Goal: Task Accomplishment & Management: Complete application form

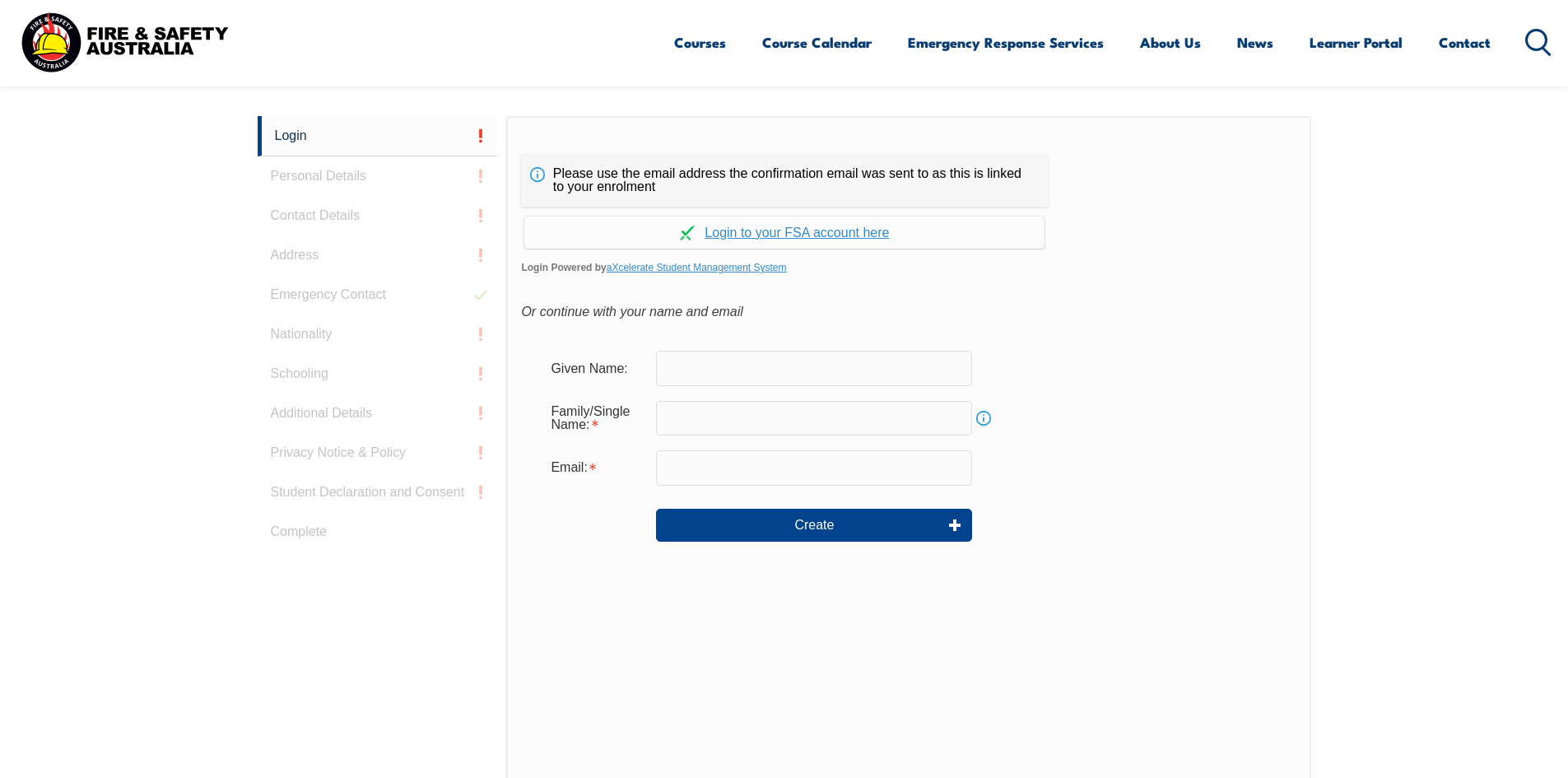
scroll to position [439, 0]
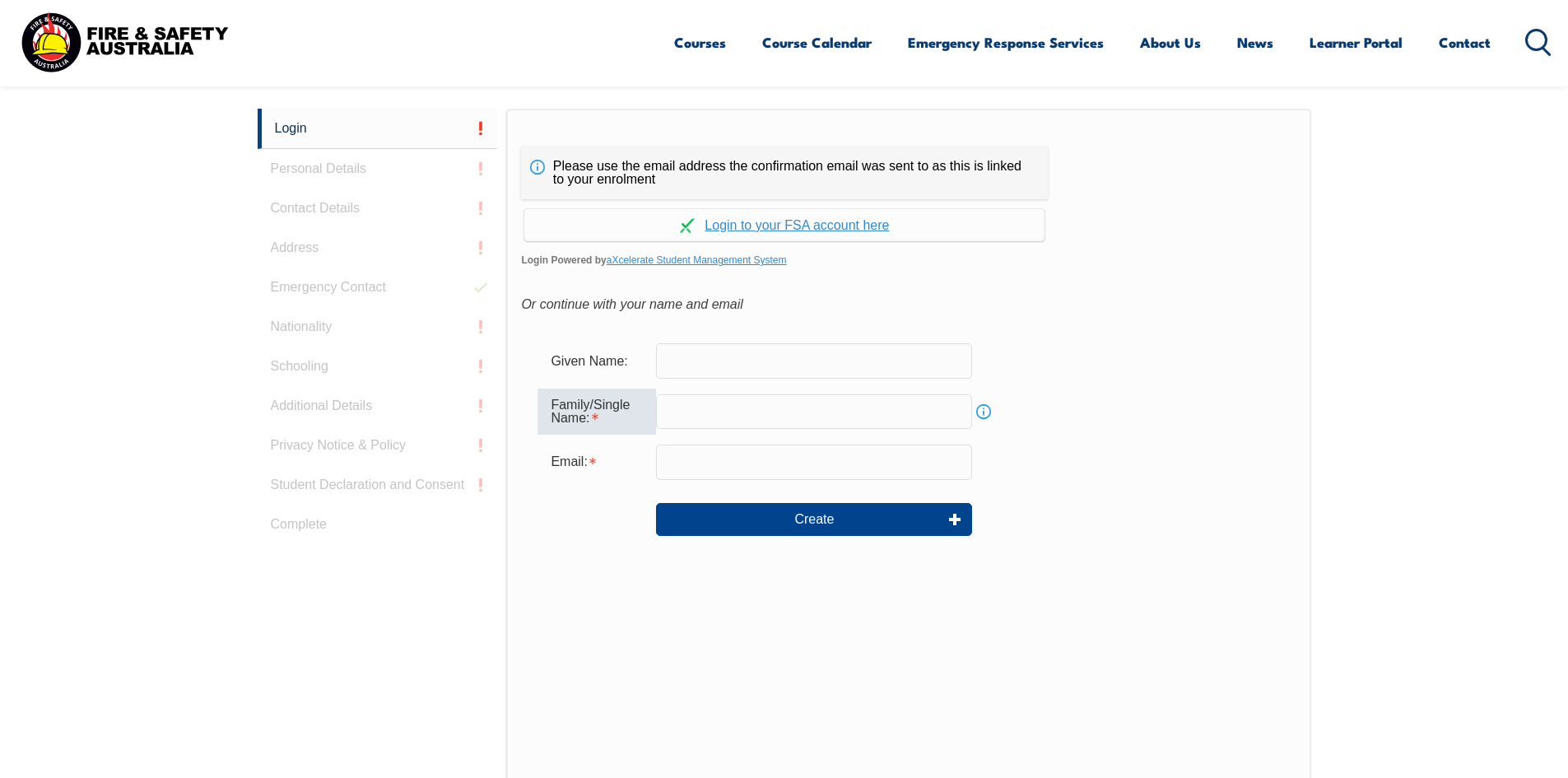
click at [744, 414] on input "text" at bounding box center [814, 411] width 316 height 34
type input "Farley"
type input "Bryan"
type input "bryan.farley@thermofisher.com"
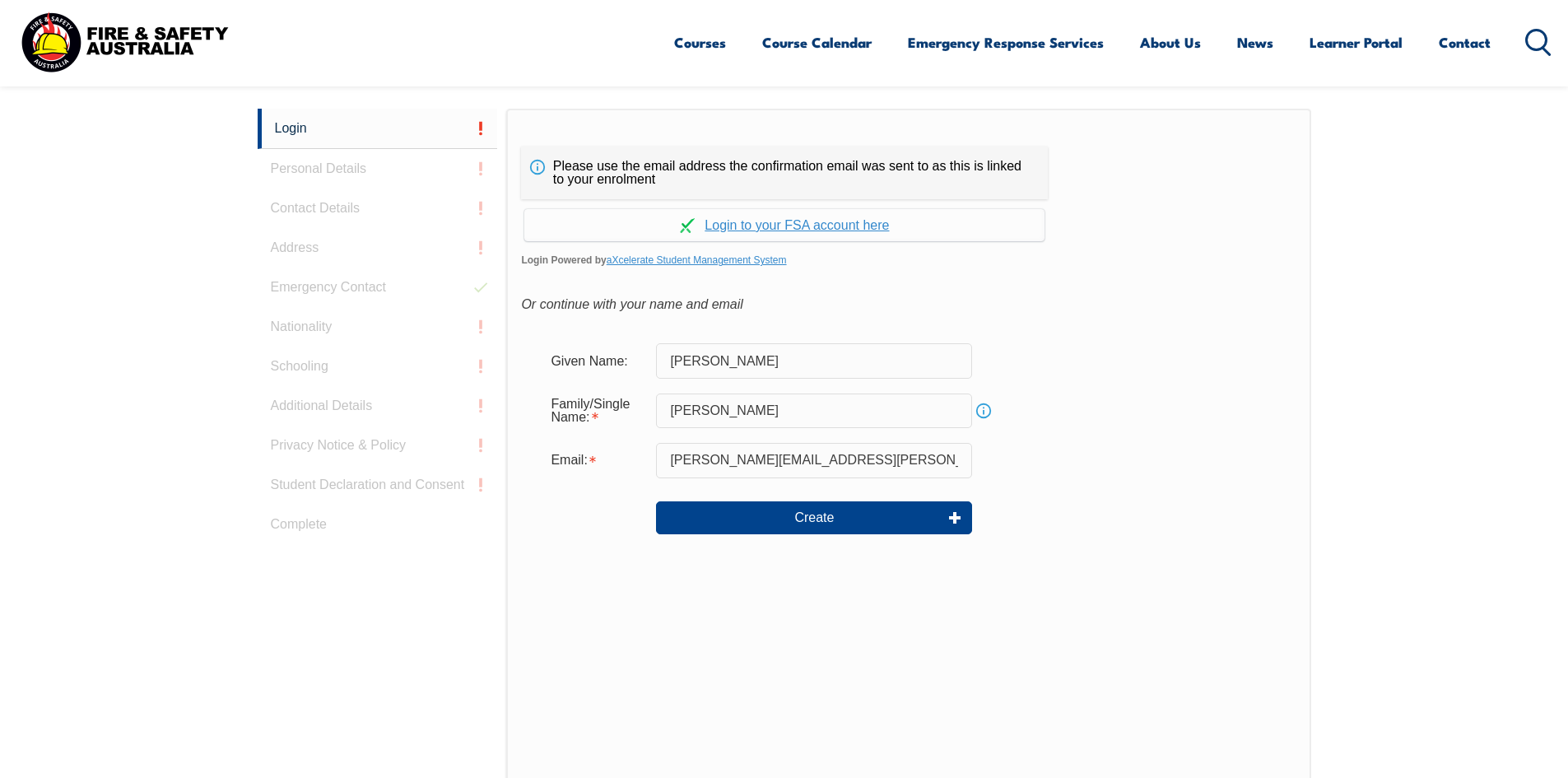
click at [410, 166] on div "Login Personal Details Contact Details Address Emergency Contact Nationality Sc…" at bounding box center [382, 520] width 250 height 822
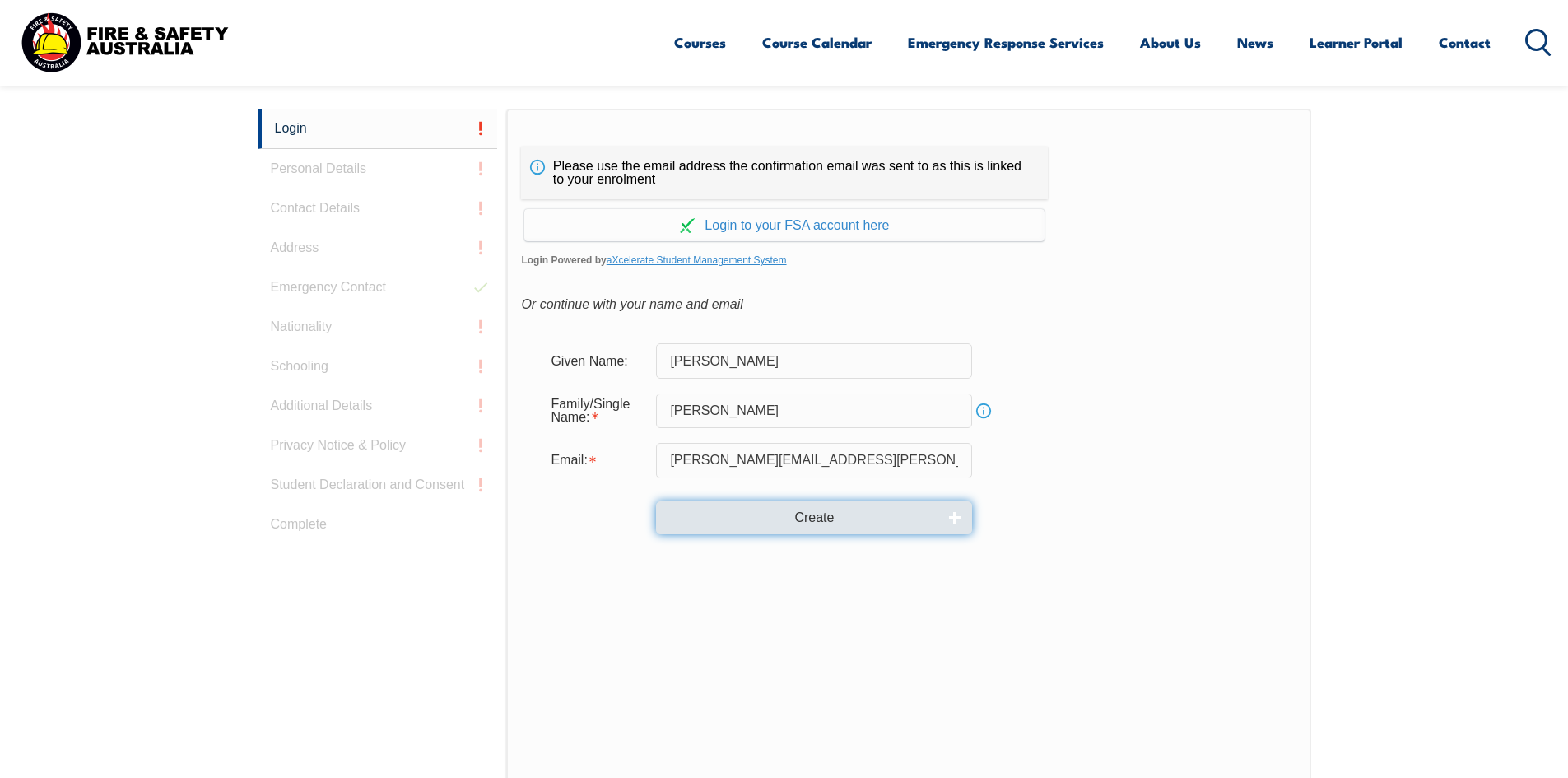
click at [852, 516] on button "Create" at bounding box center [814, 517] width 316 height 33
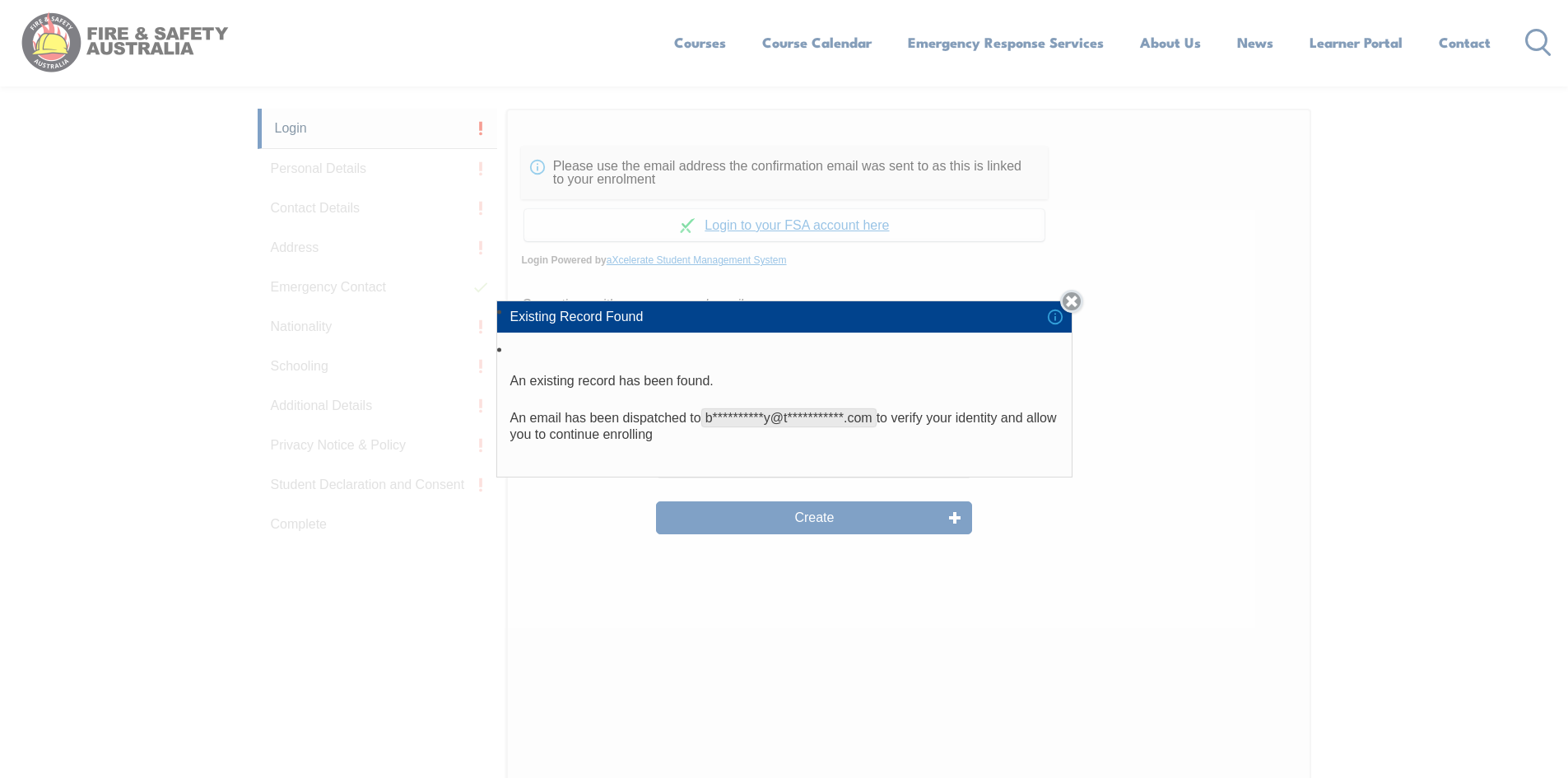
click at [1072, 303] on link "Close" at bounding box center [1072, 302] width 23 height 23
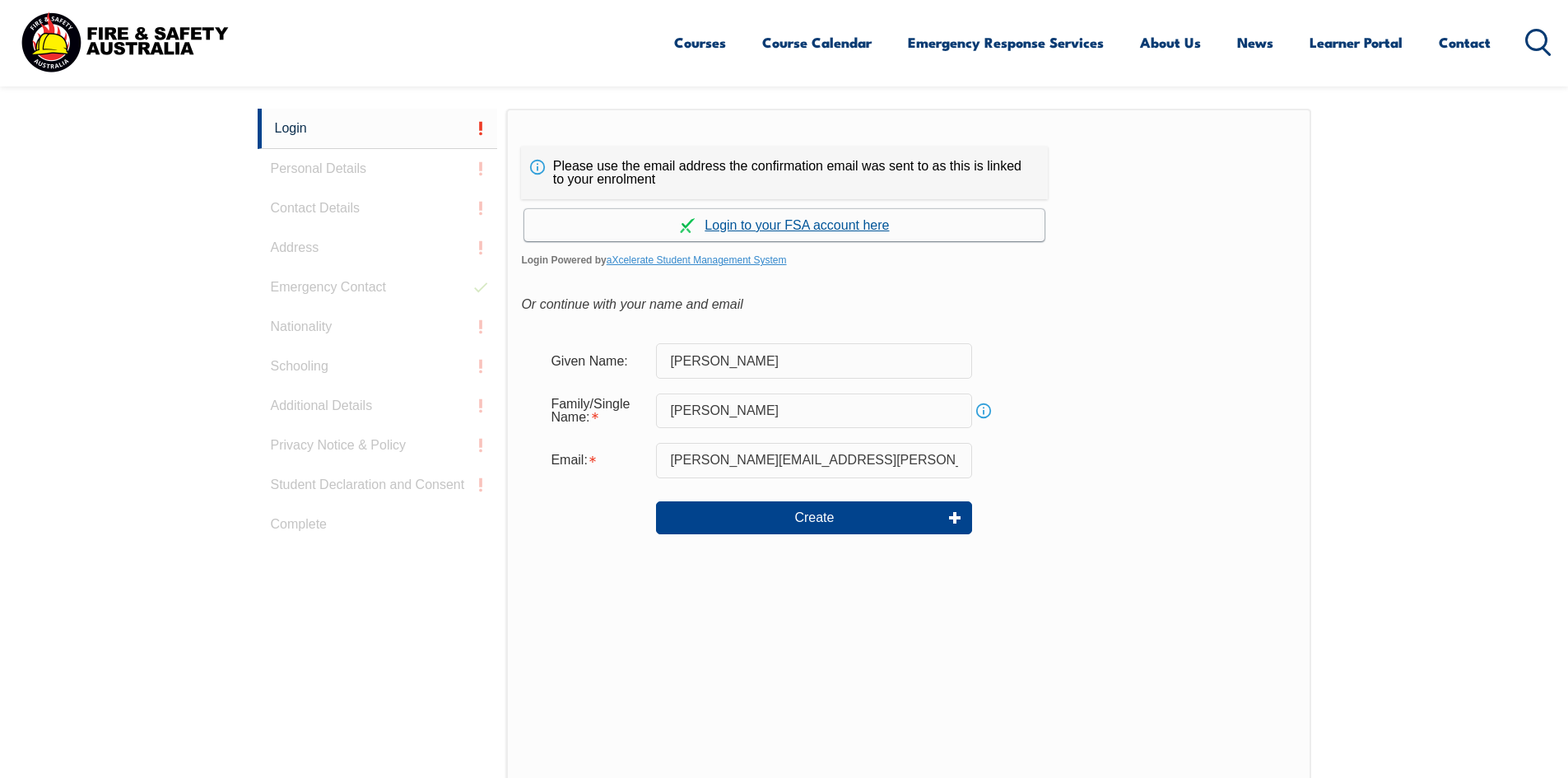
click at [815, 226] on link "Continue with aXcelerate" at bounding box center [784, 225] width 520 height 32
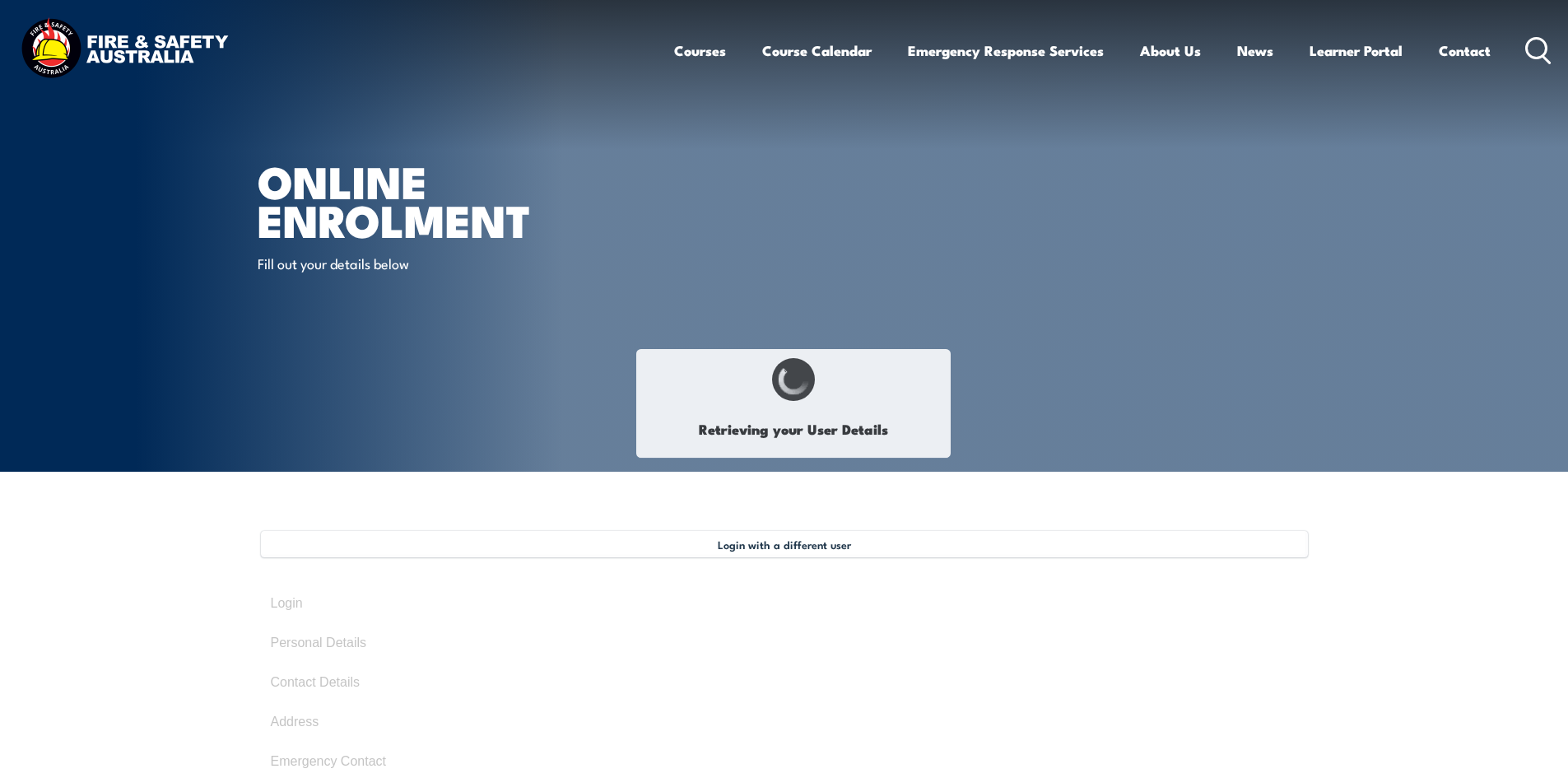
select select "Mr"
type input "Bryan"
type input "Farley"
type input "[DATE]"
type input "LXX8UJ87FF"
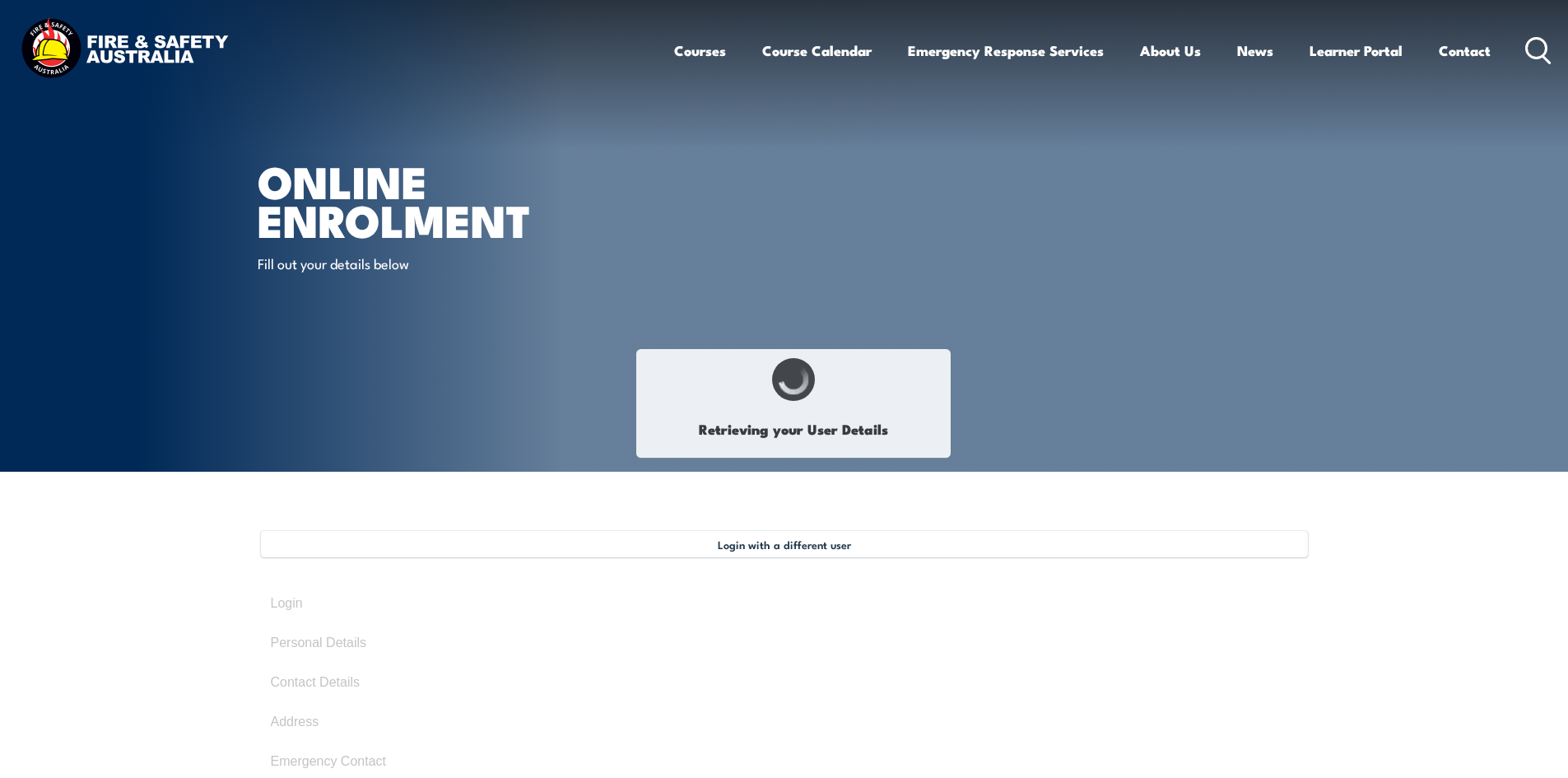
select select "M"
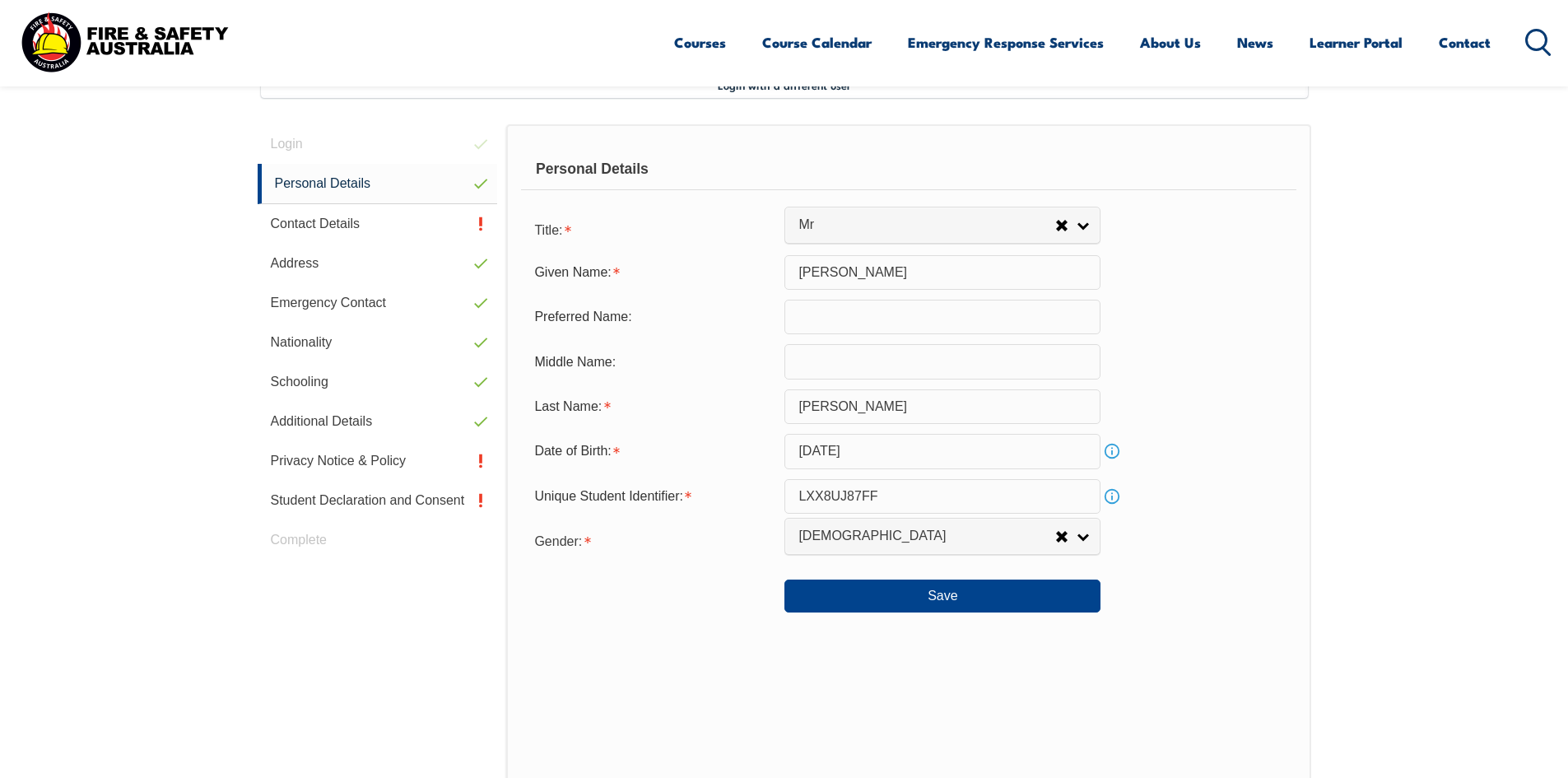
scroll to position [449, 0]
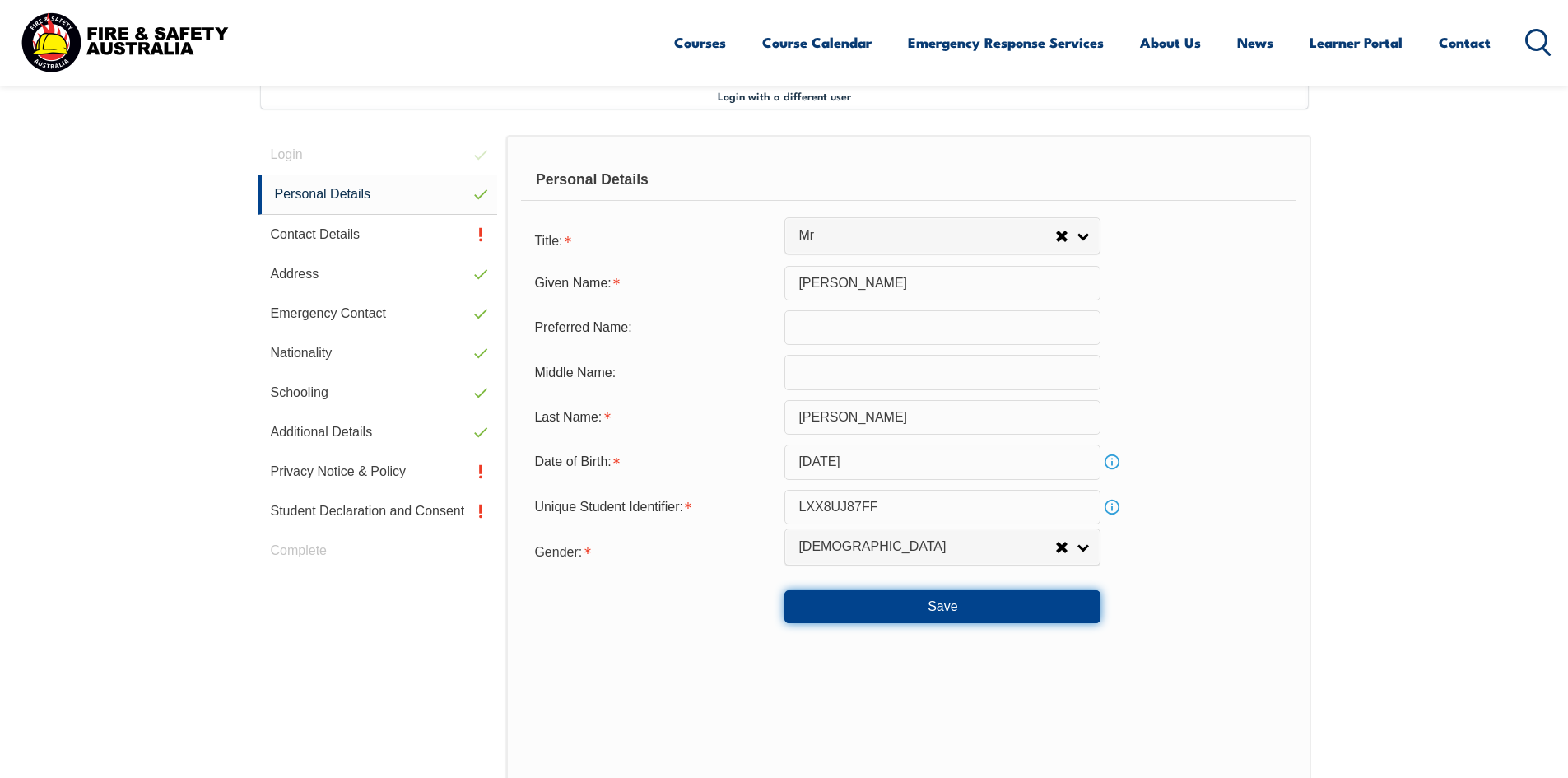
click at [997, 606] on button "Save" at bounding box center [942, 606] width 316 height 33
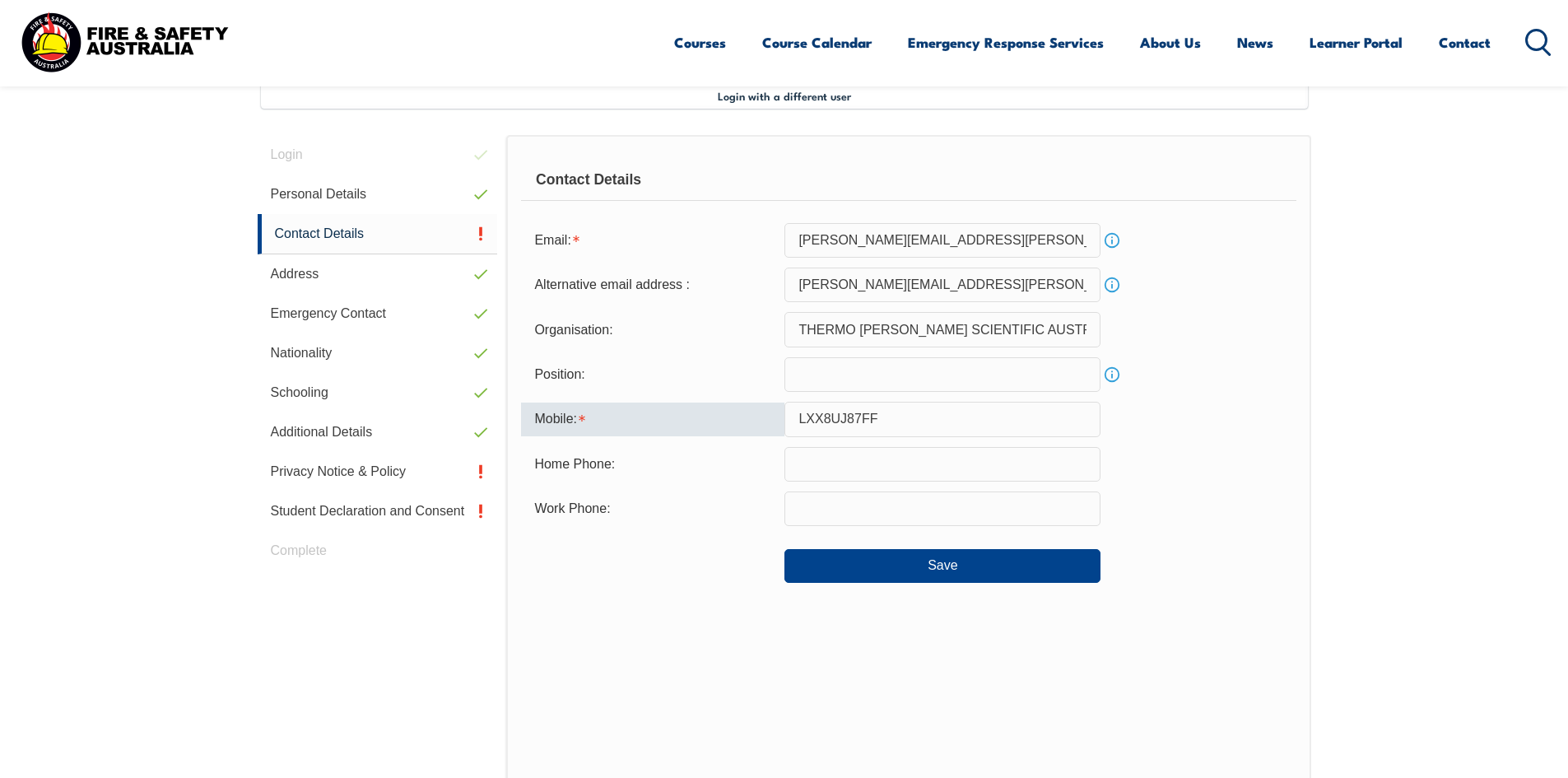
drag, startPoint x: 907, startPoint y: 415, endPoint x: 783, endPoint y: 424, distance: 124.3
click at [783, 424] on div "Mobile: LXX8UJ87FF" at bounding box center [908, 419] width 774 height 34
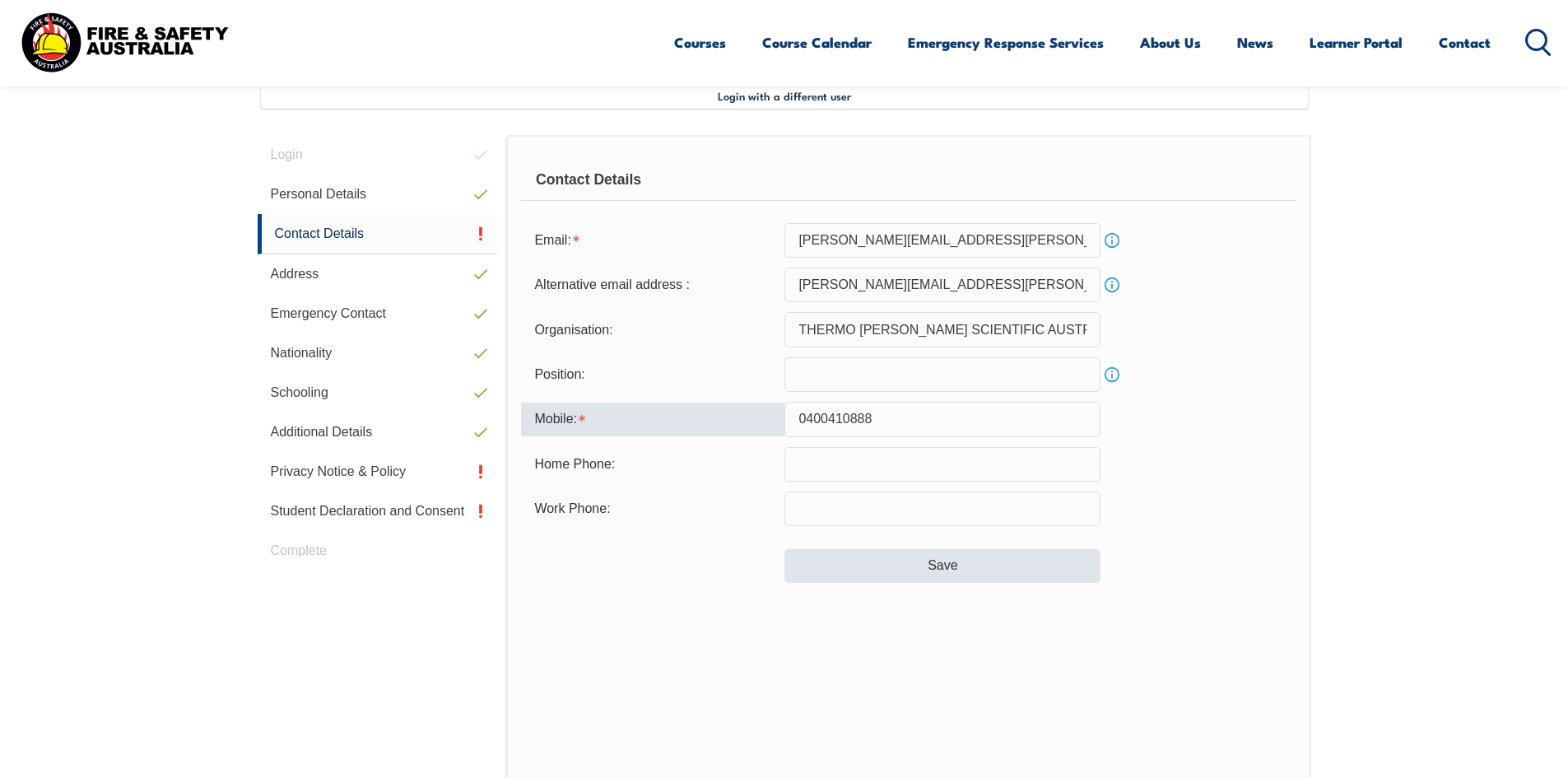
type input "0400410888"
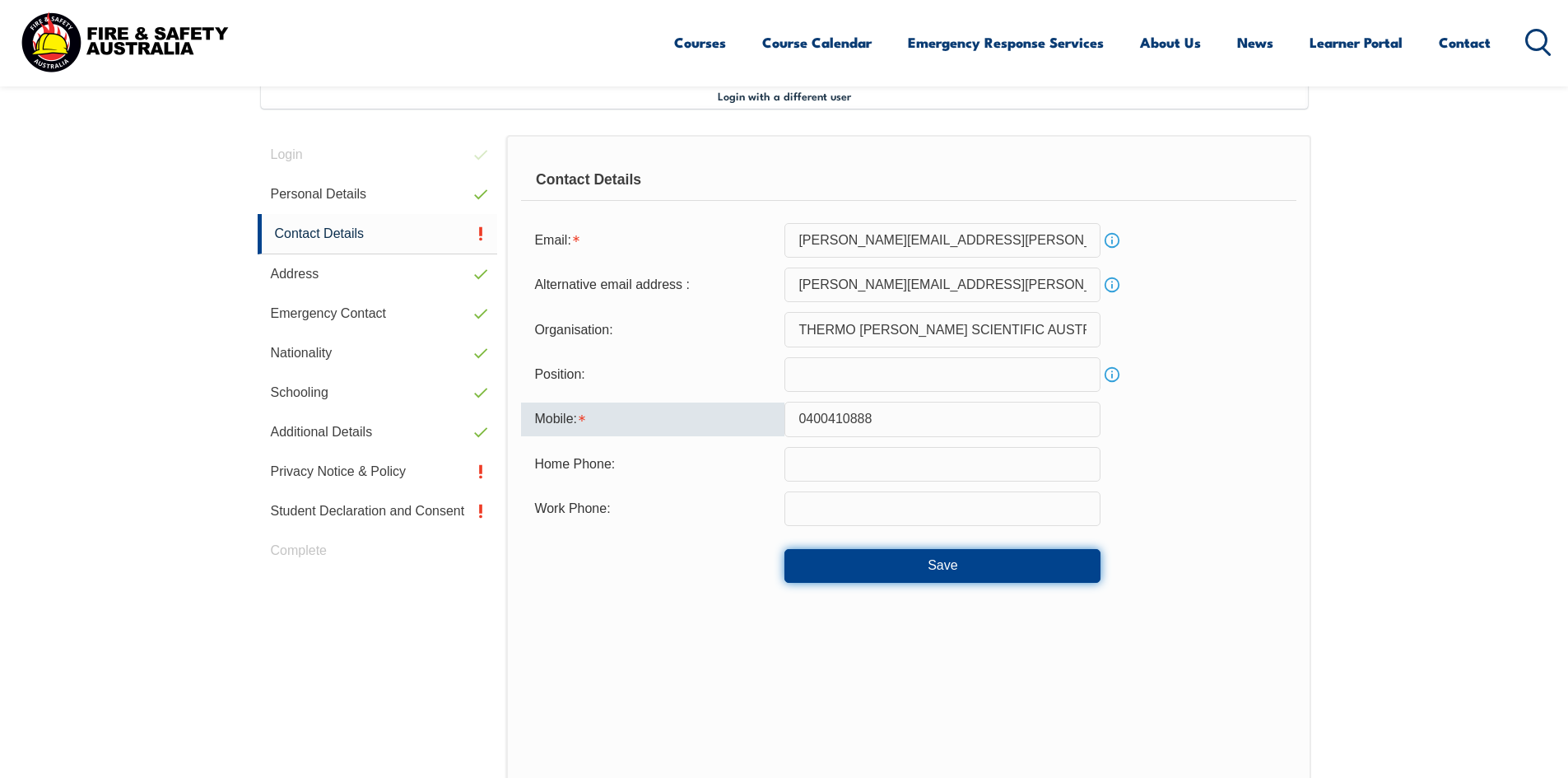
click at [966, 570] on button "Save" at bounding box center [942, 565] width 316 height 33
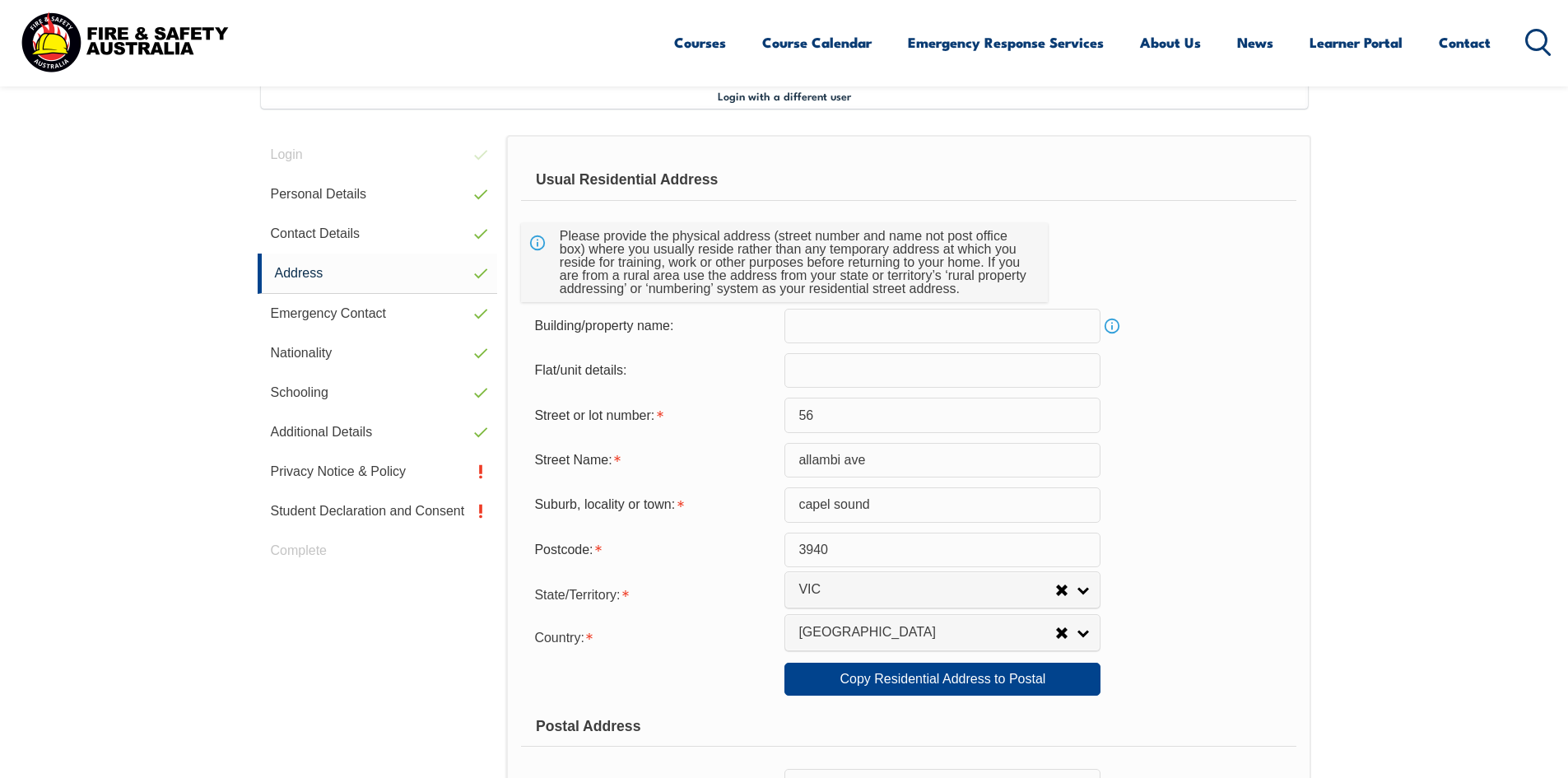
scroll to position [531, 0]
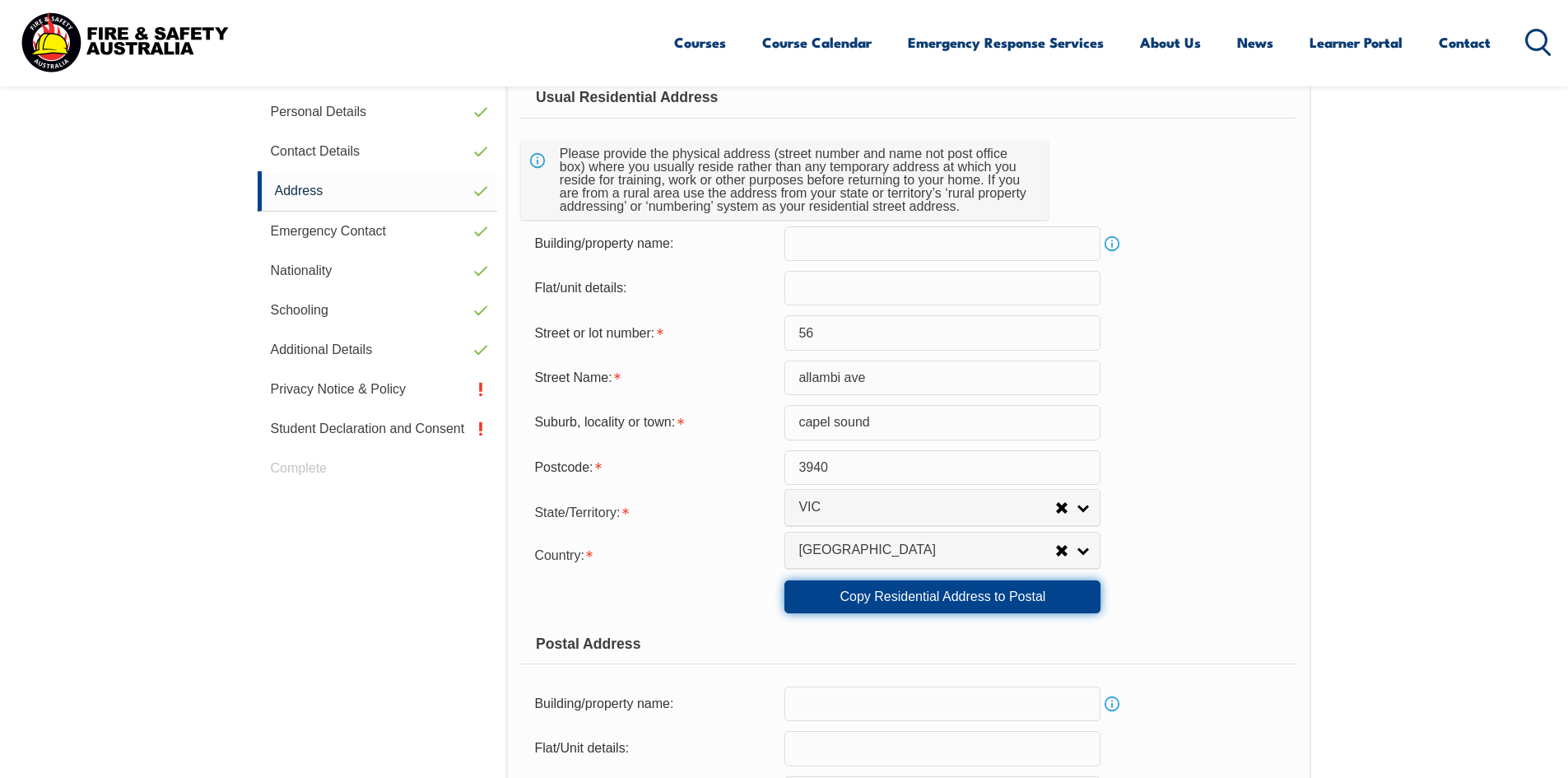
click at [1030, 597] on link "Copy Residential Address to Postal" at bounding box center [942, 597] width 316 height 33
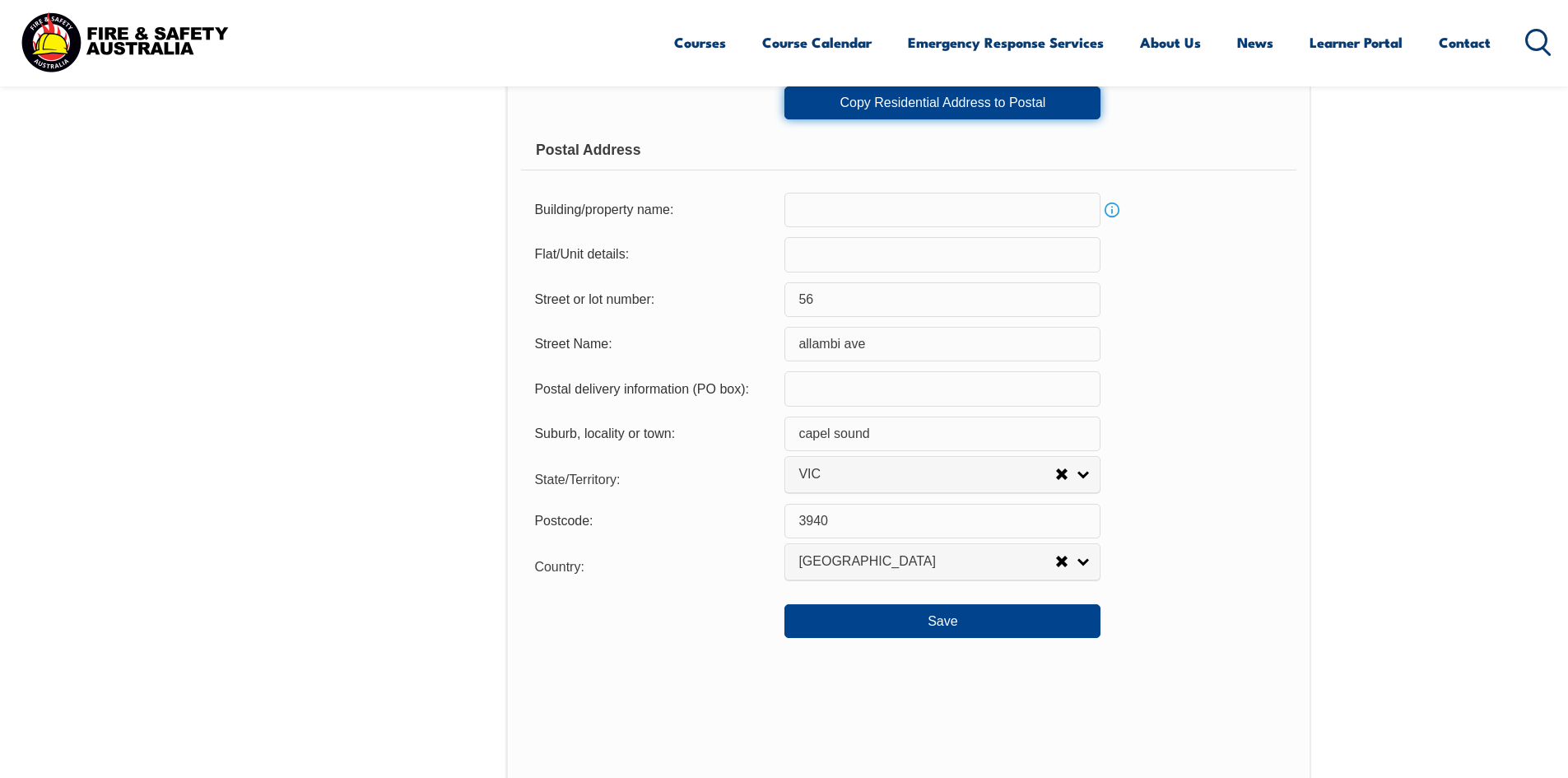
scroll to position [1107, 0]
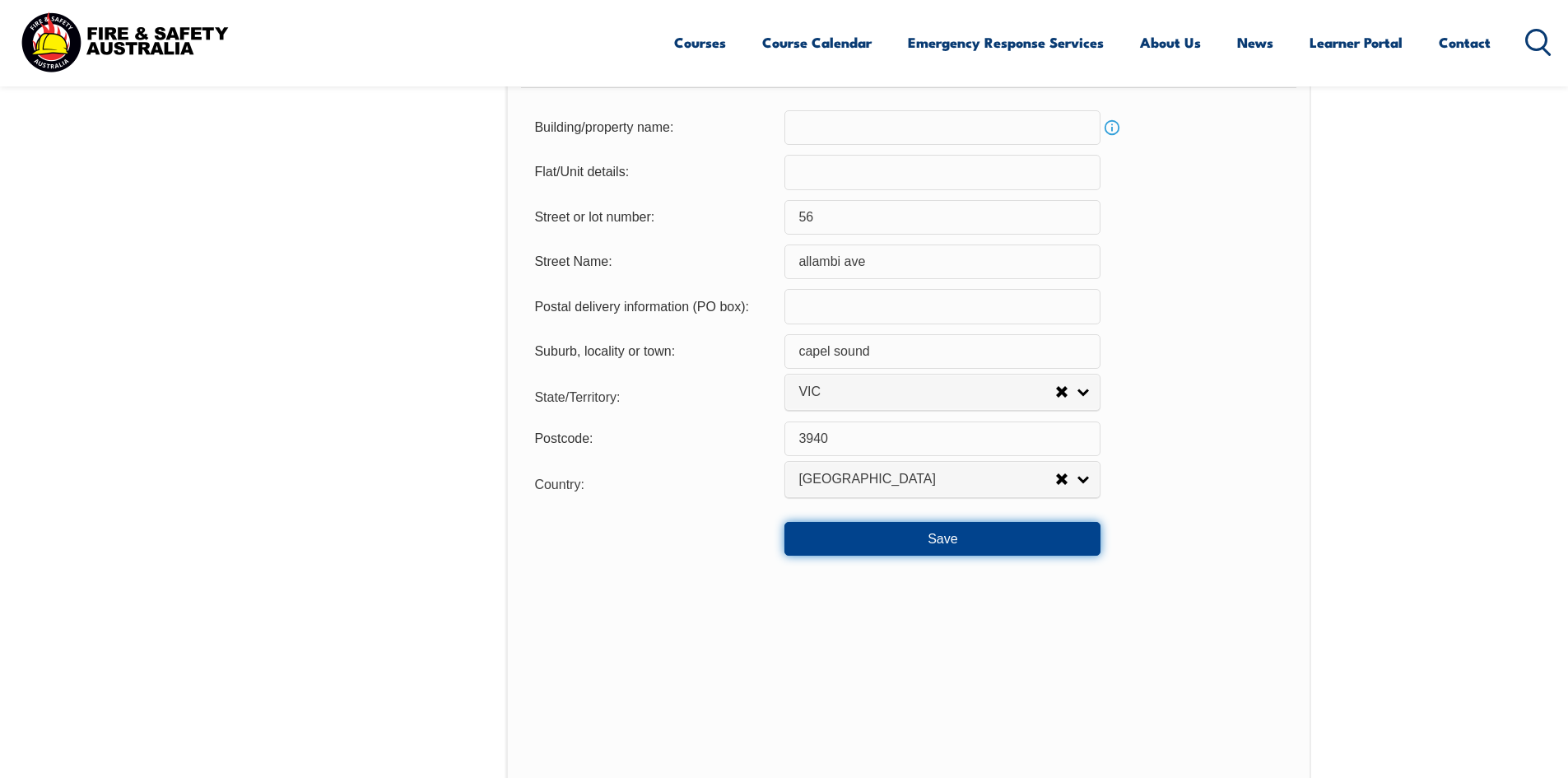
click at [1005, 550] on button "Save" at bounding box center [942, 538] width 316 height 33
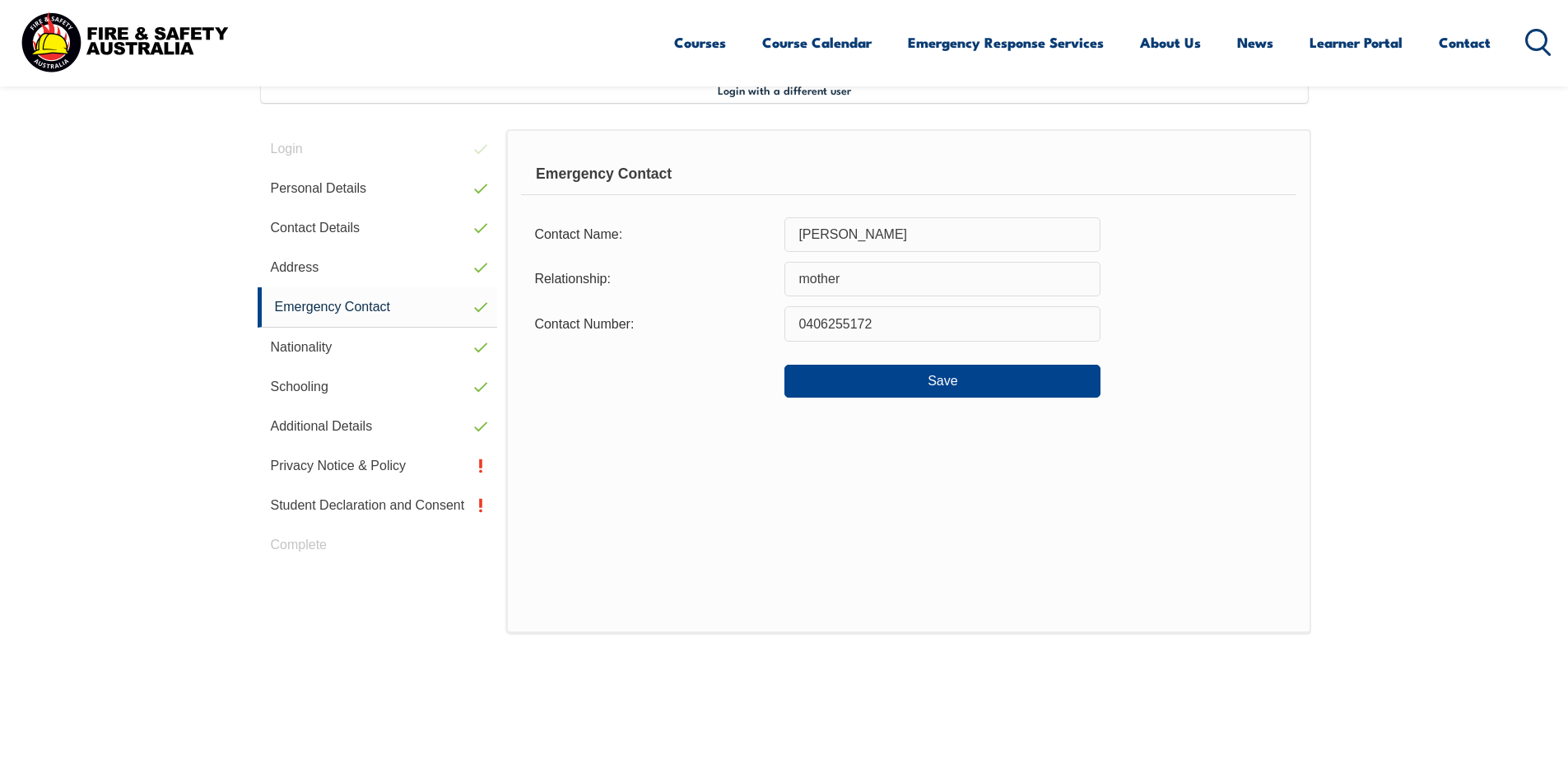
scroll to position [449, 0]
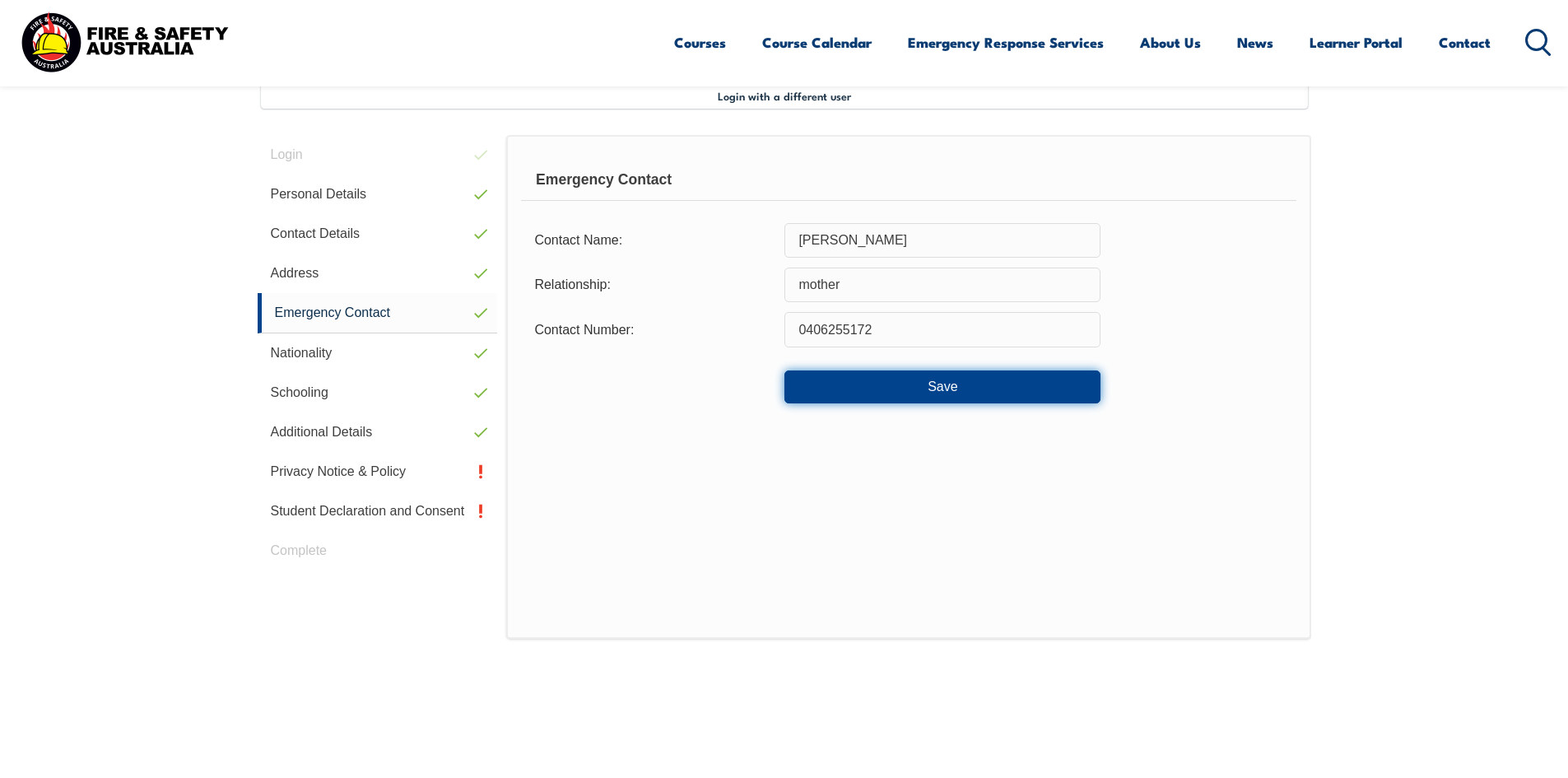
click at [947, 392] on button "Save" at bounding box center [942, 386] width 316 height 33
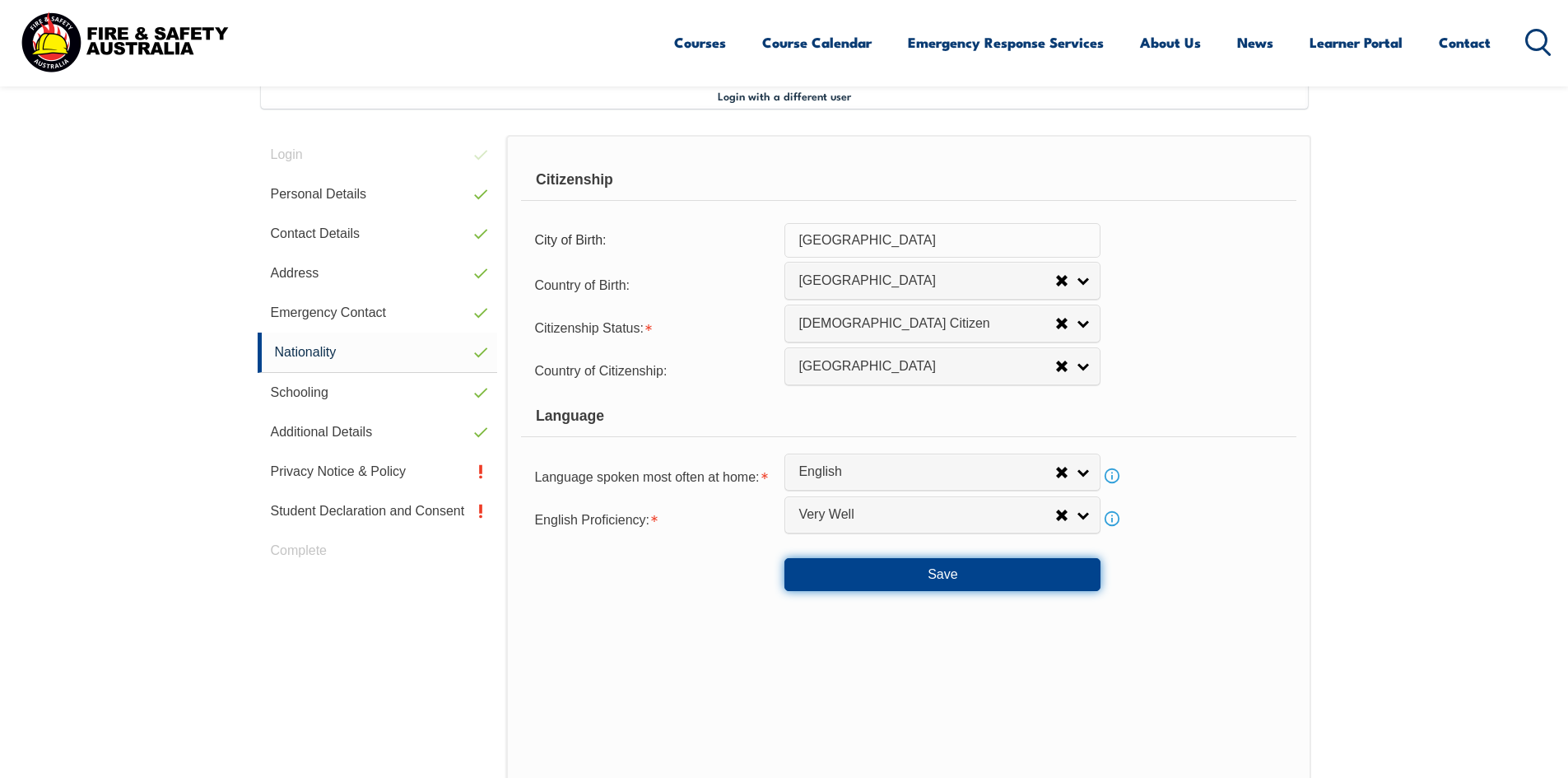
click at [988, 578] on button "Save" at bounding box center [942, 574] width 316 height 33
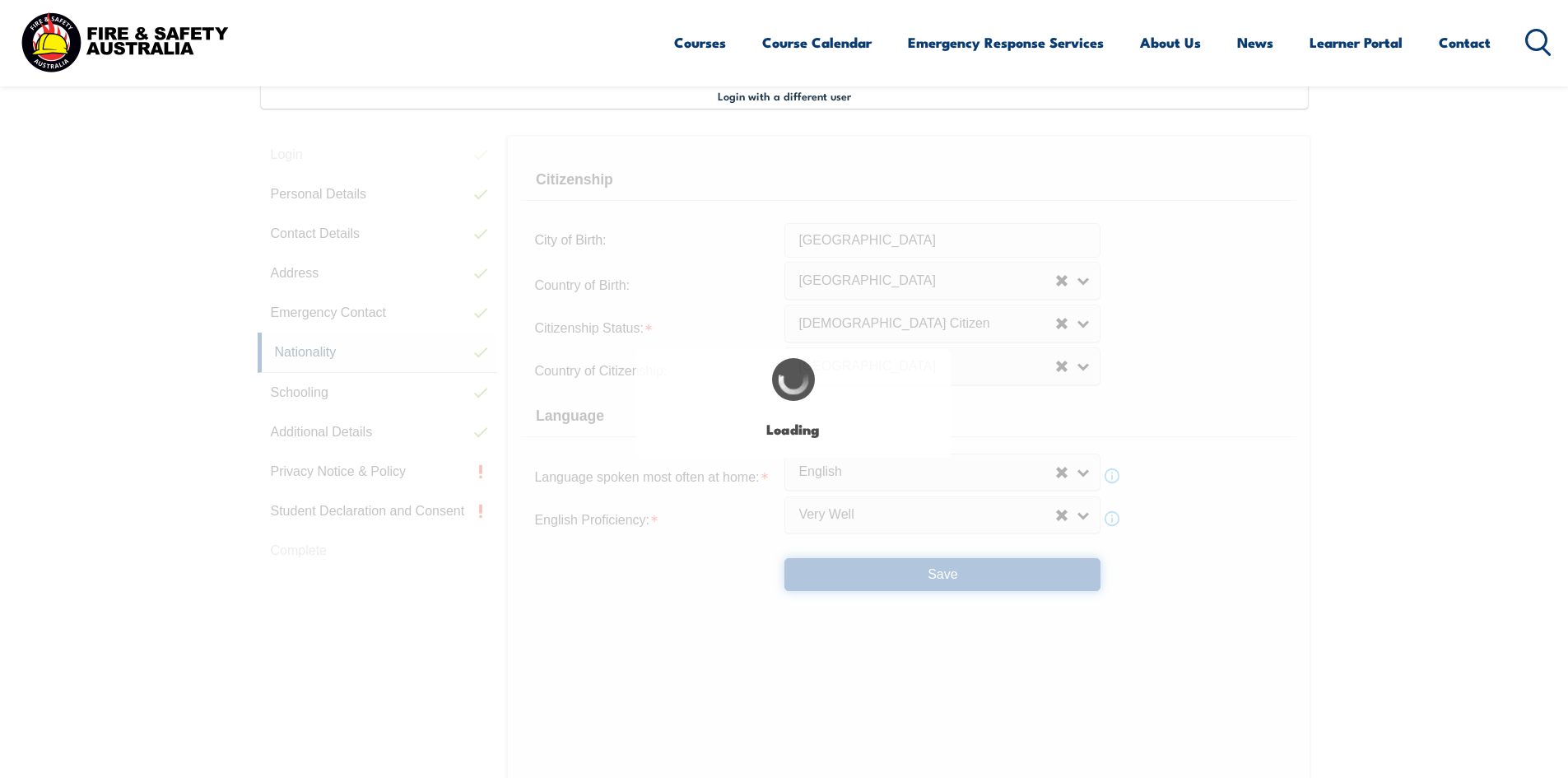
select select "false"
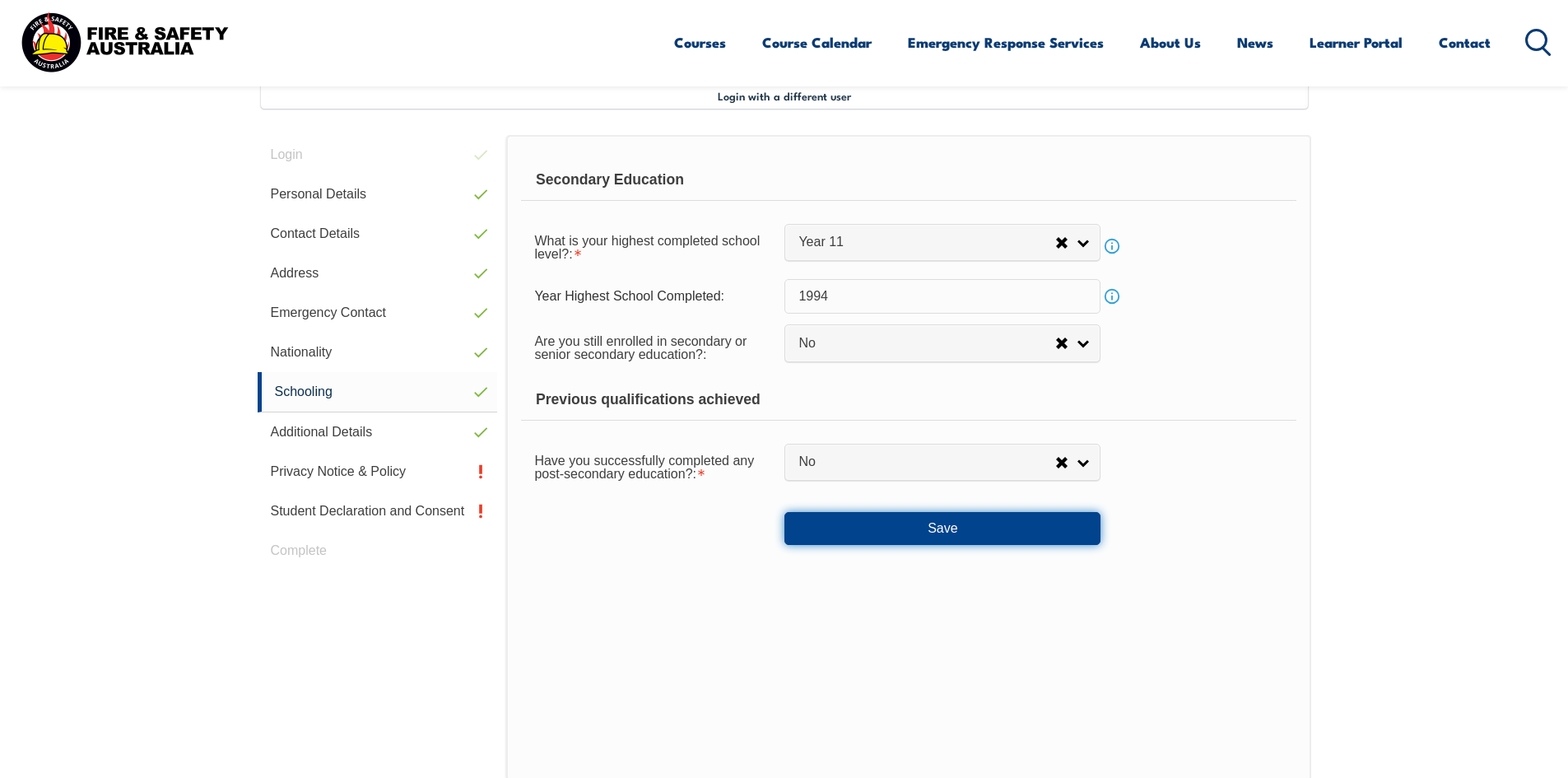
click at [955, 531] on button "Save" at bounding box center [942, 528] width 316 height 33
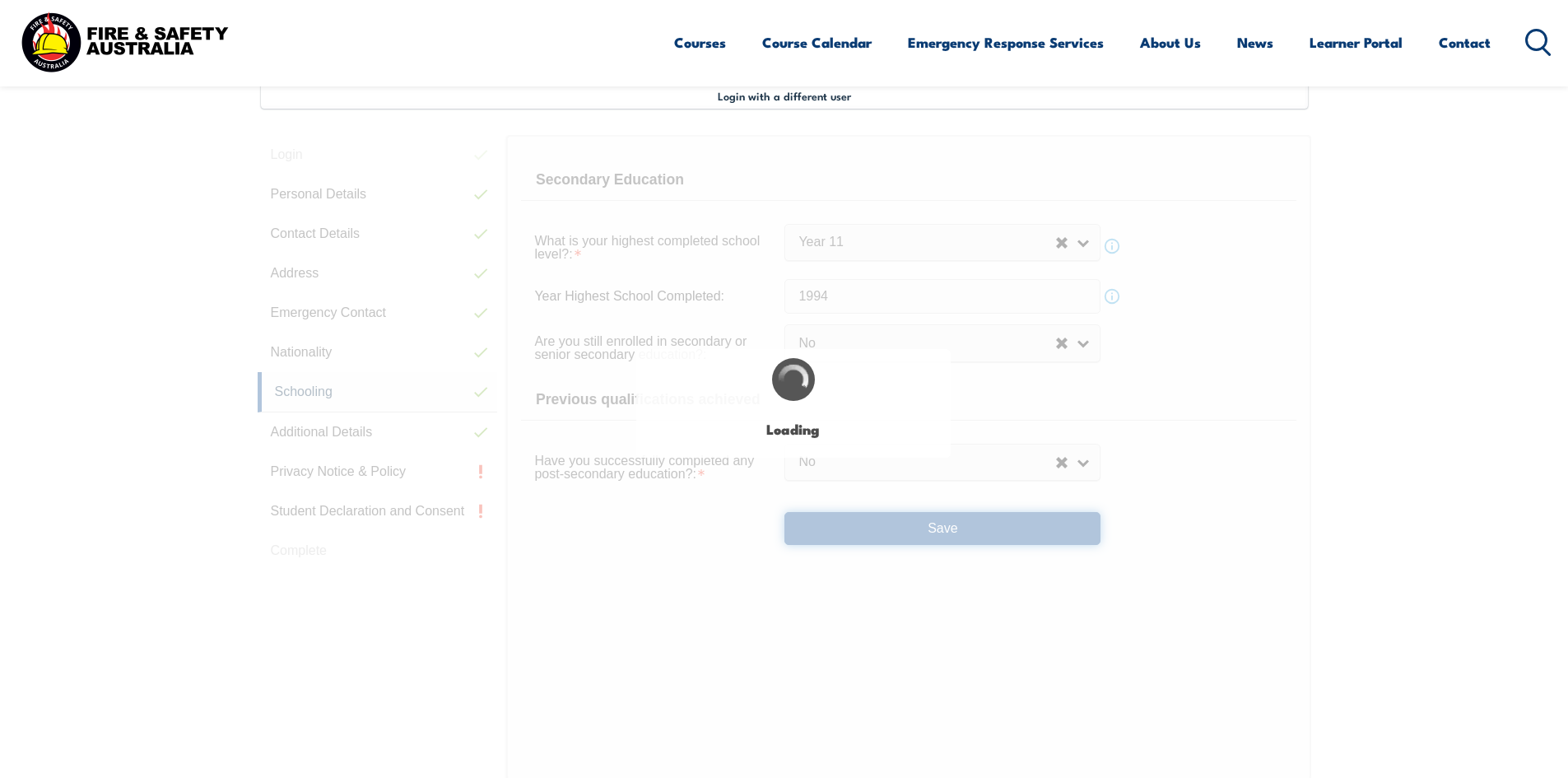
select select "false"
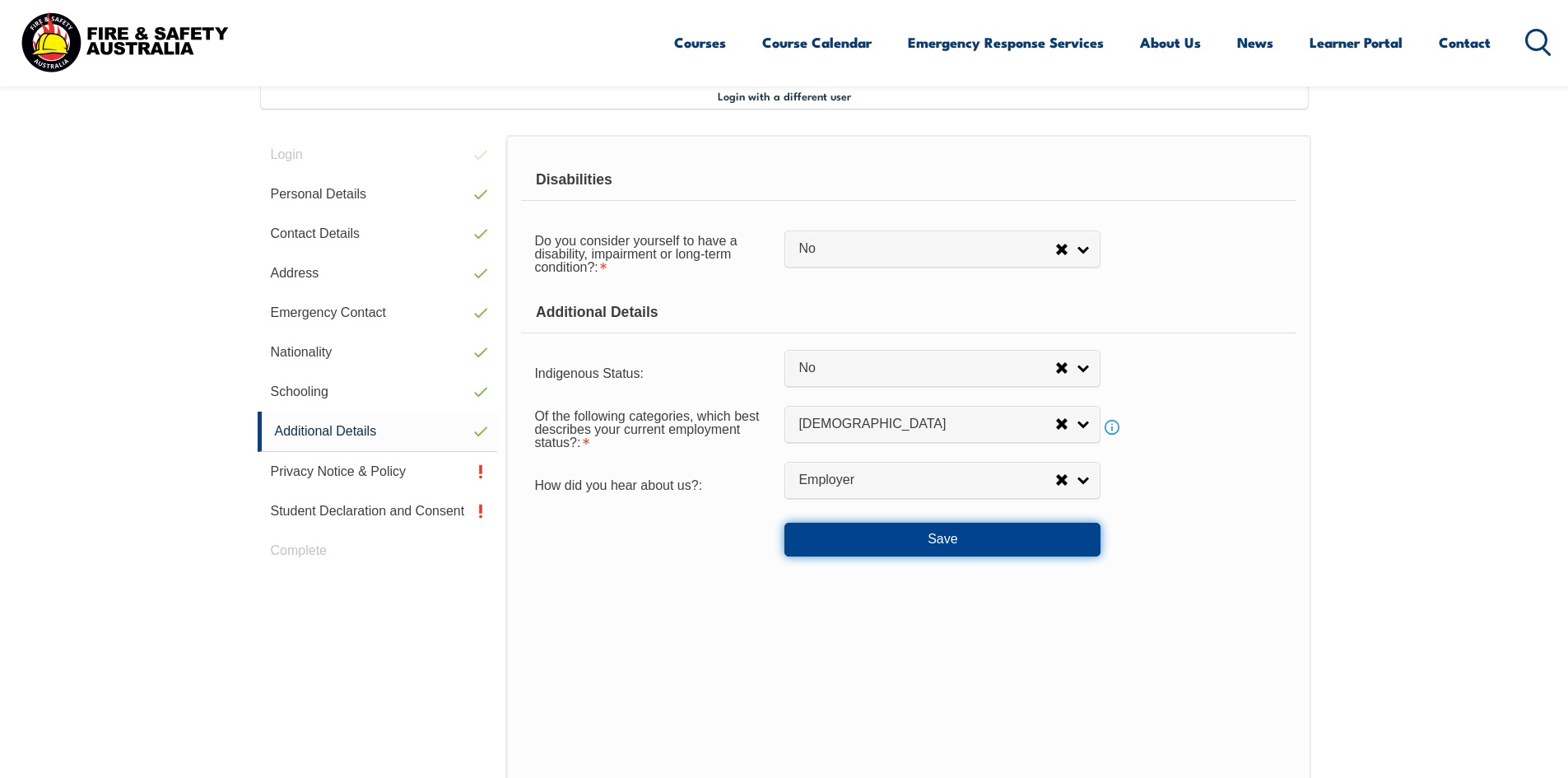
click at [1007, 542] on button "Save" at bounding box center [942, 539] width 316 height 33
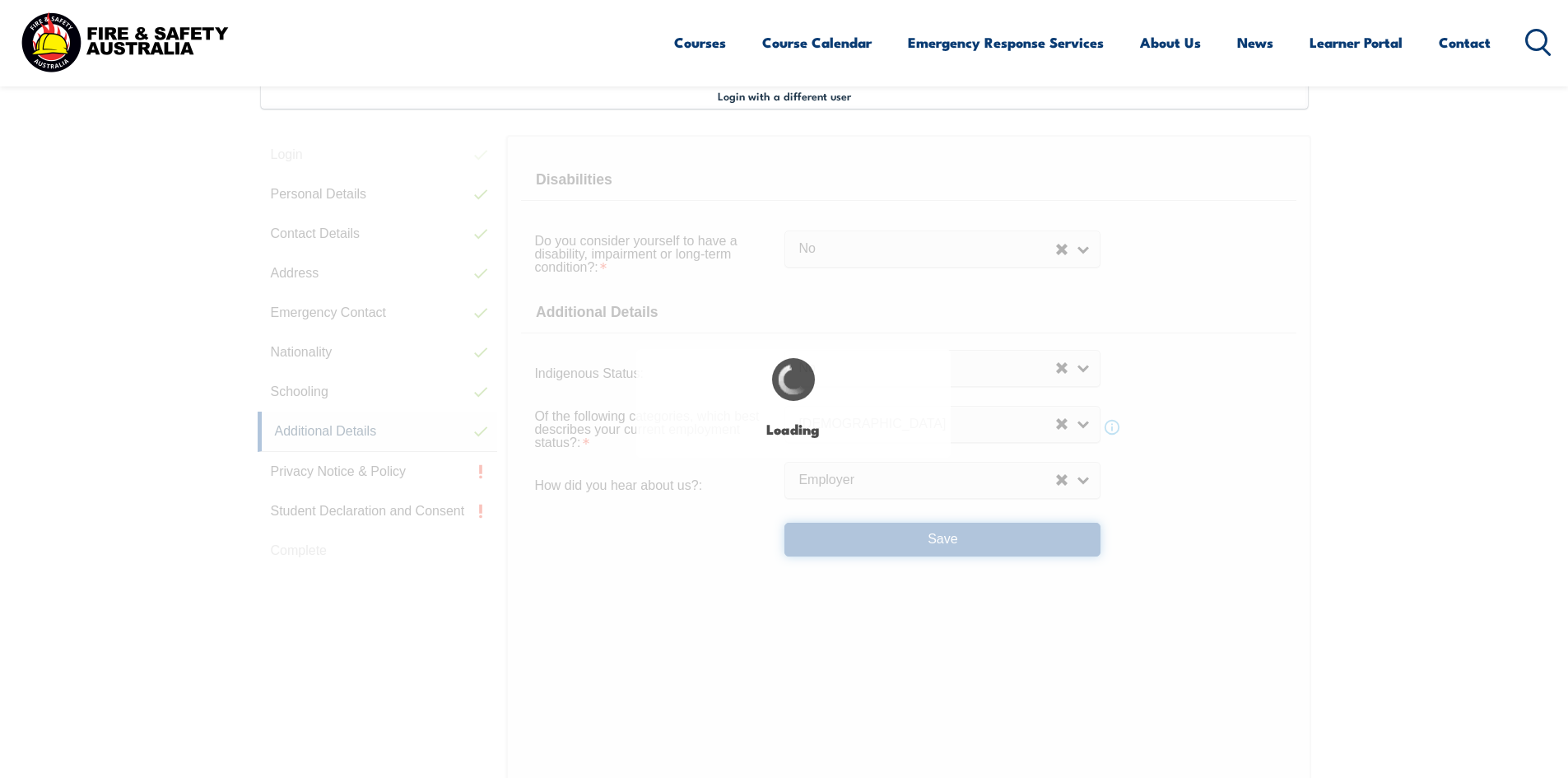
select select "false"
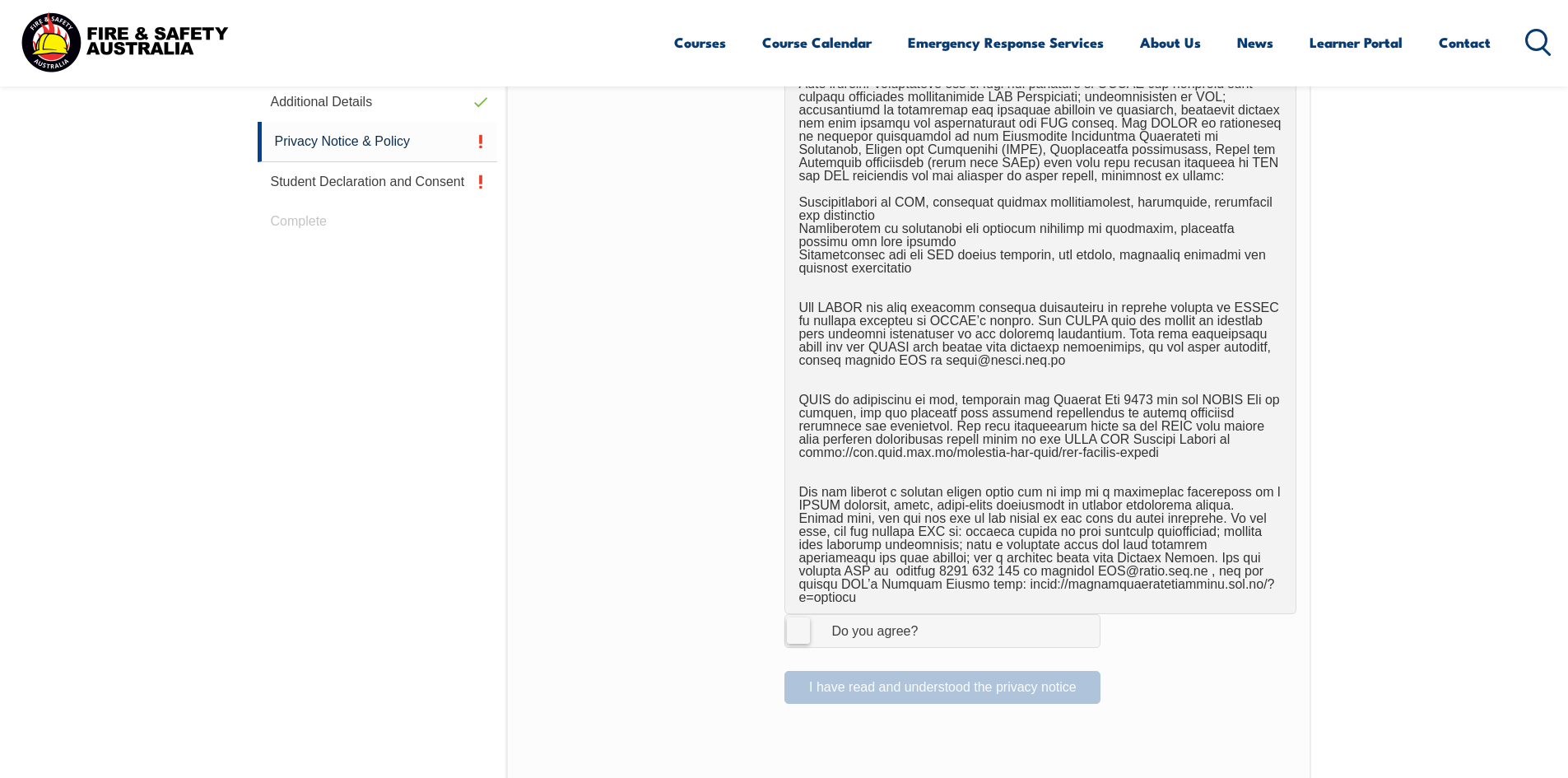
scroll to position [861, 0]
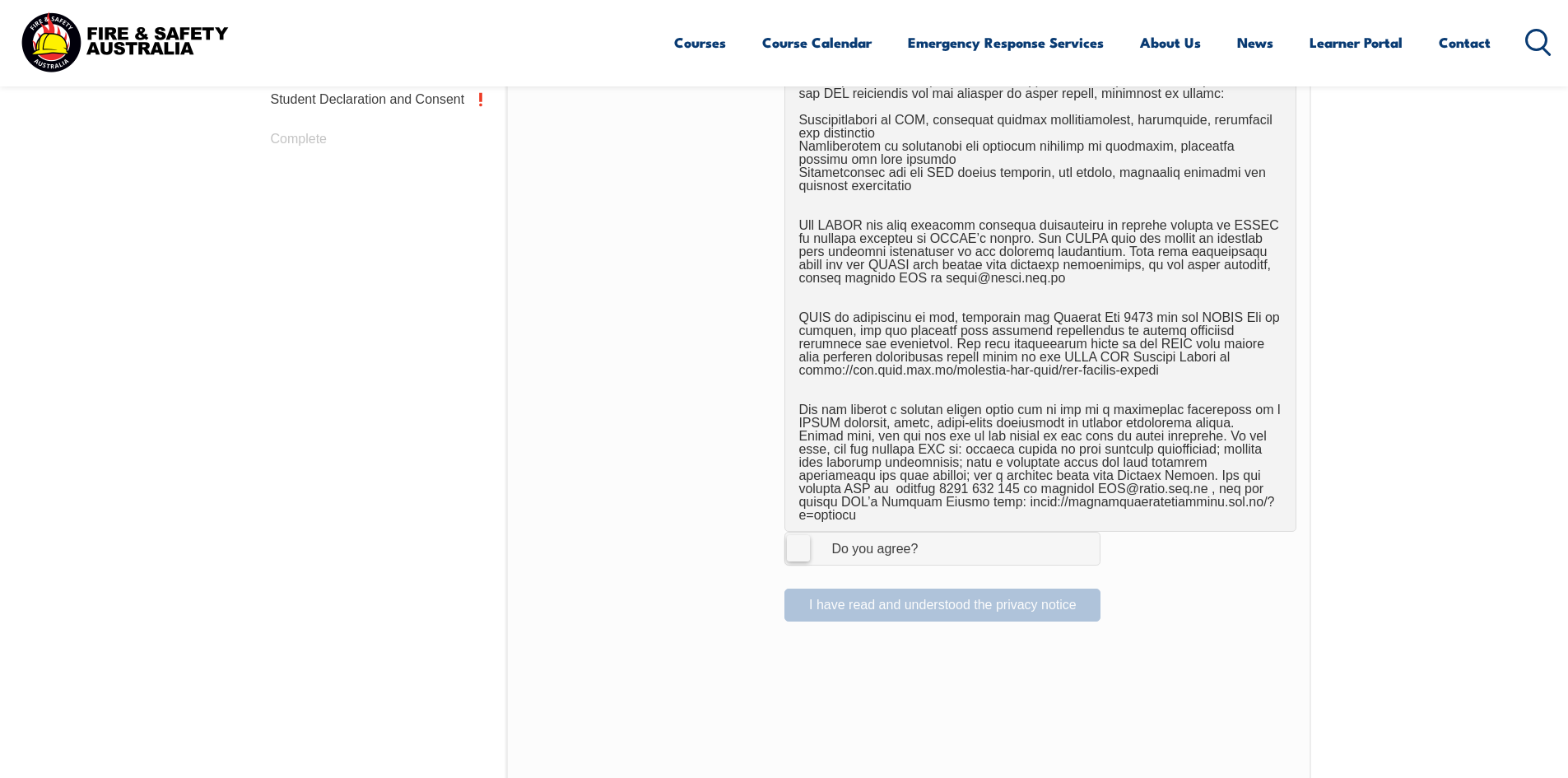
click at [809, 534] on label "I Agree Do you agree?" at bounding box center [942, 547] width 316 height 33
click at [931, 534] on input "I Agree Do you agree?" at bounding box center [944, 547] width 28 height 31
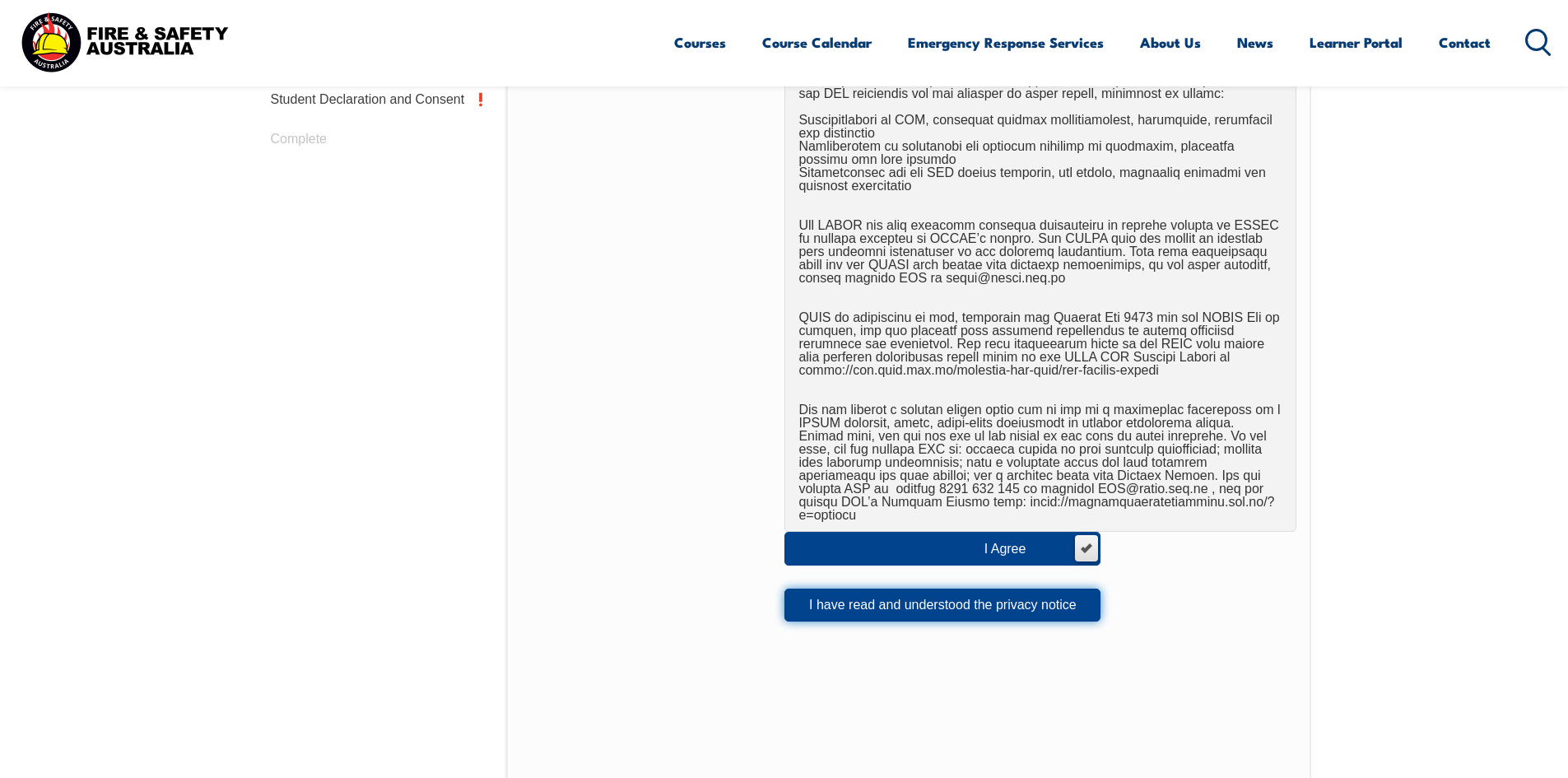
click at [924, 593] on button "I have read and understood the privacy notice" at bounding box center [942, 604] width 316 height 33
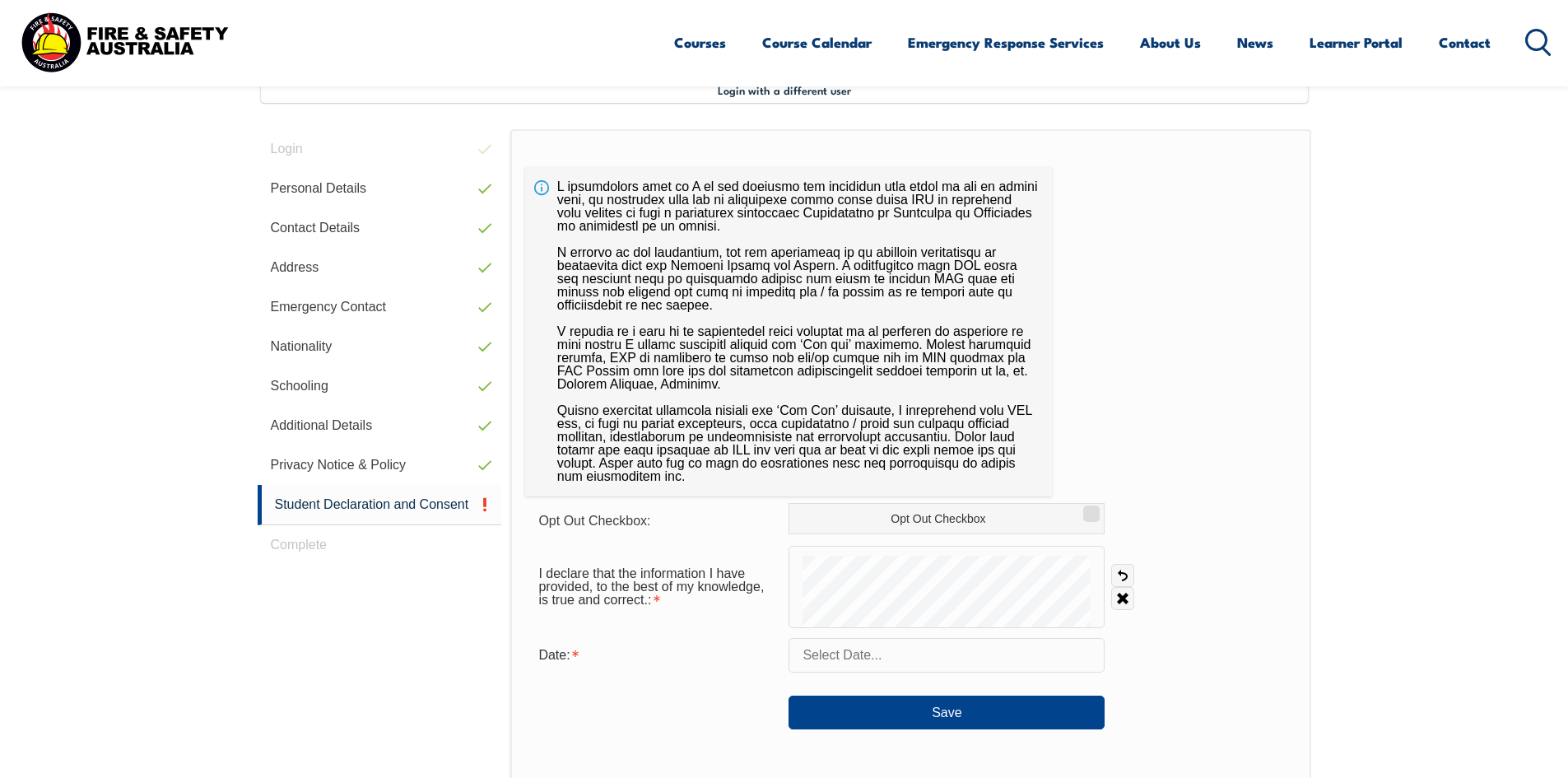
scroll to position [449, 0]
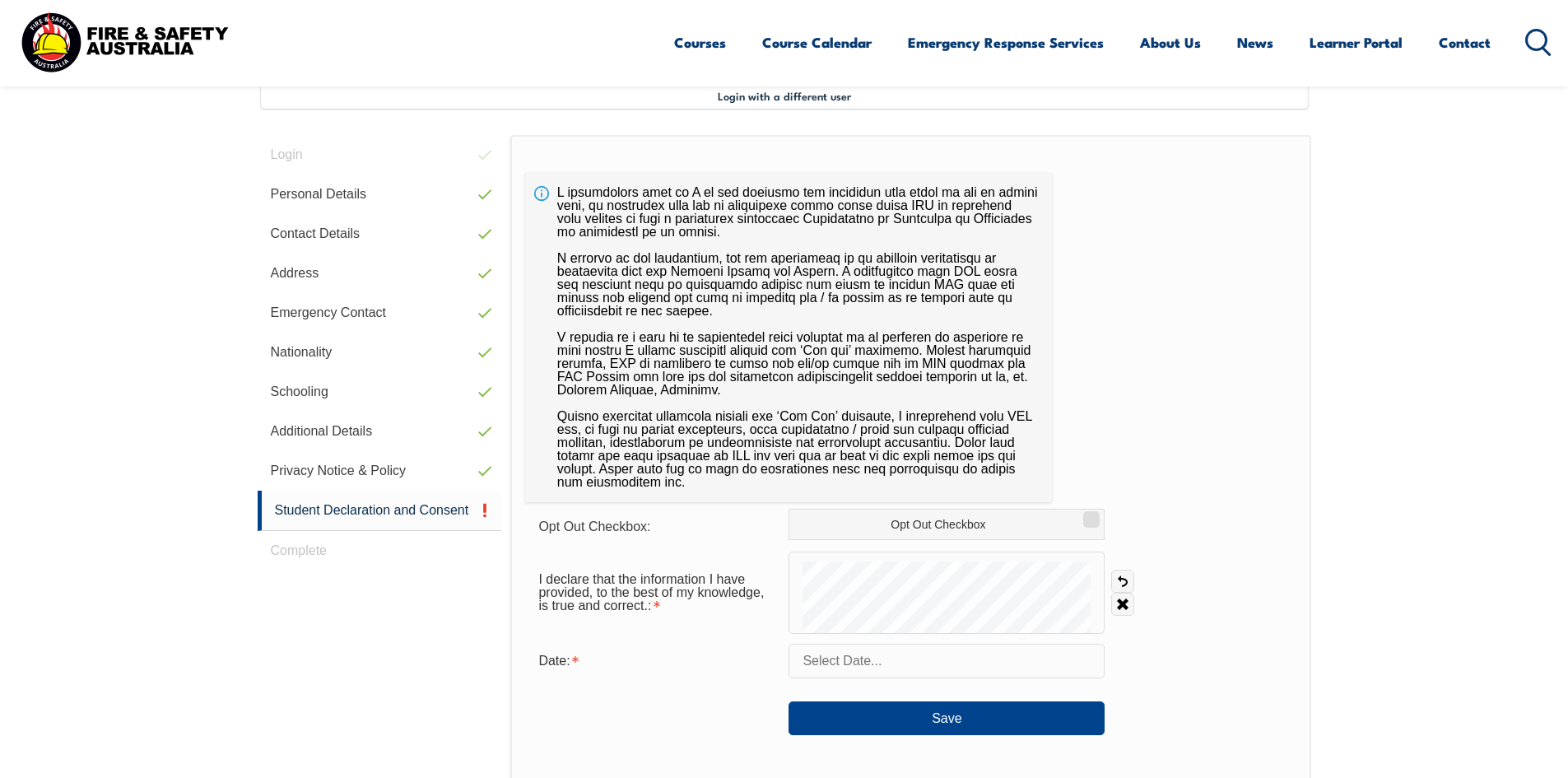
click at [875, 664] on input "text" at bounding box center [946, 660] width 316 height 34
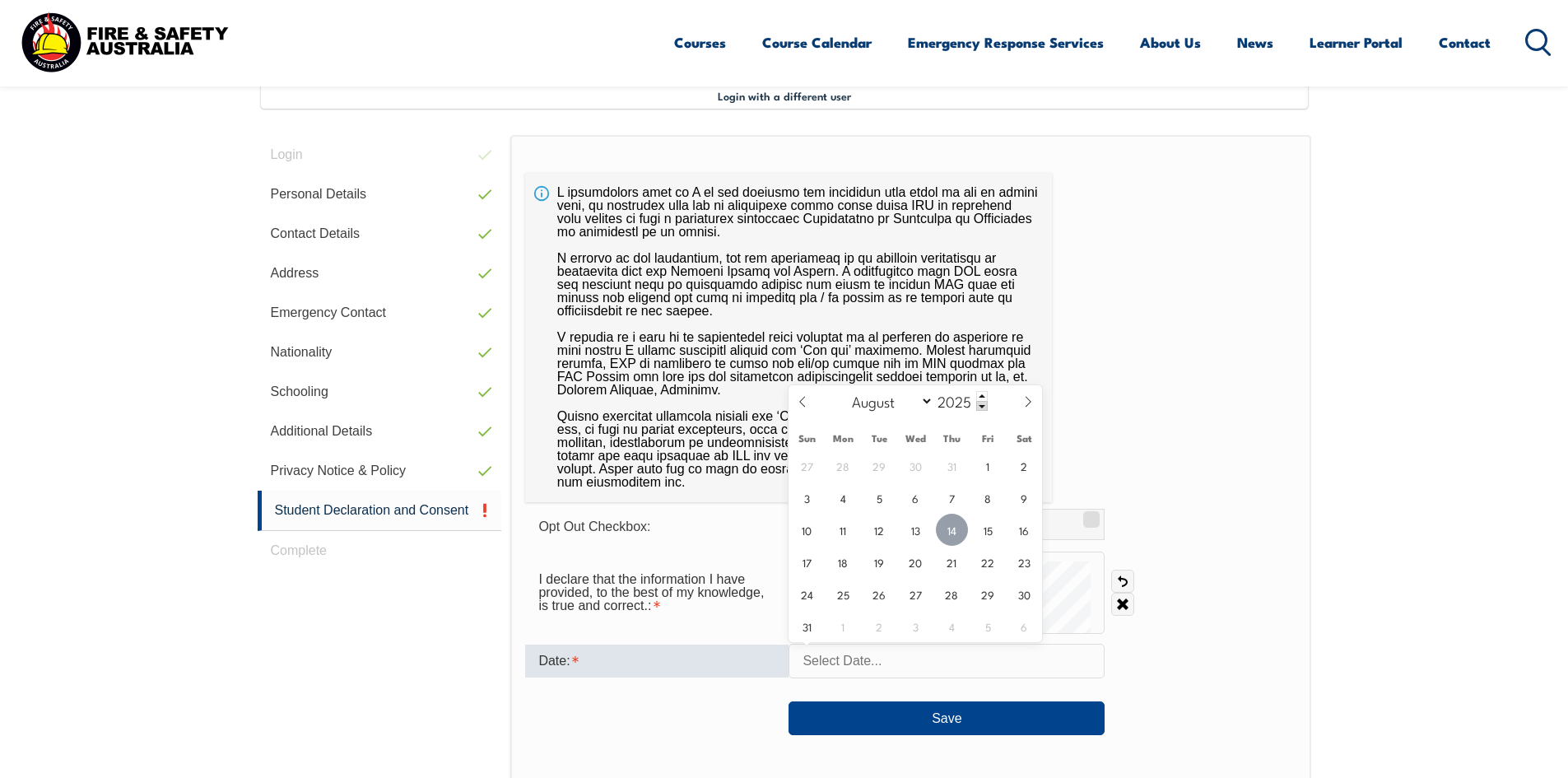
click at [956, 531] on span "14" at bounding box center [951, 530] width 32 height 32
type input "[DATE]"
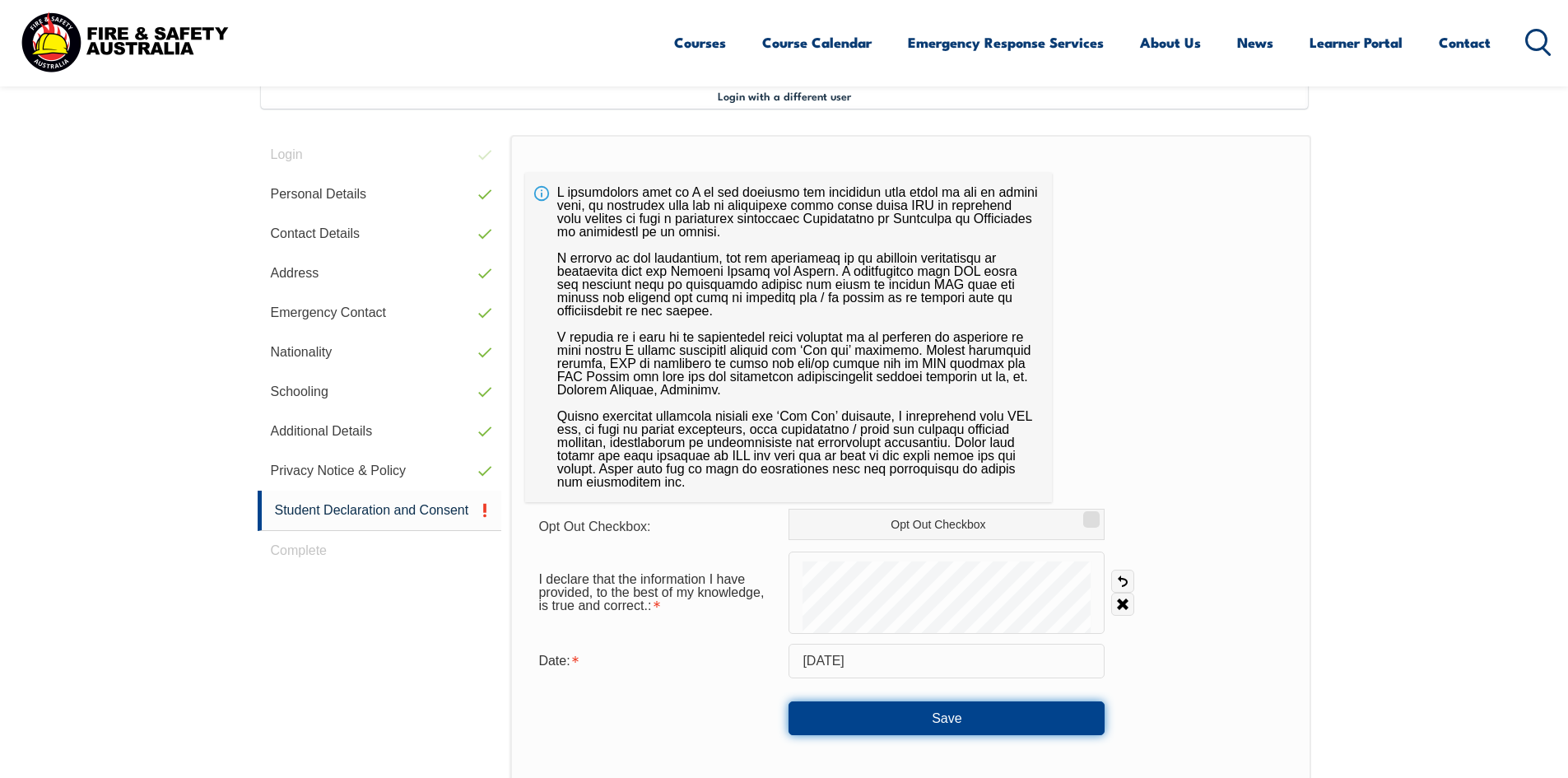
click at [975, 716] on button "Save" at bounding box center [946, 717] width 316 height 33
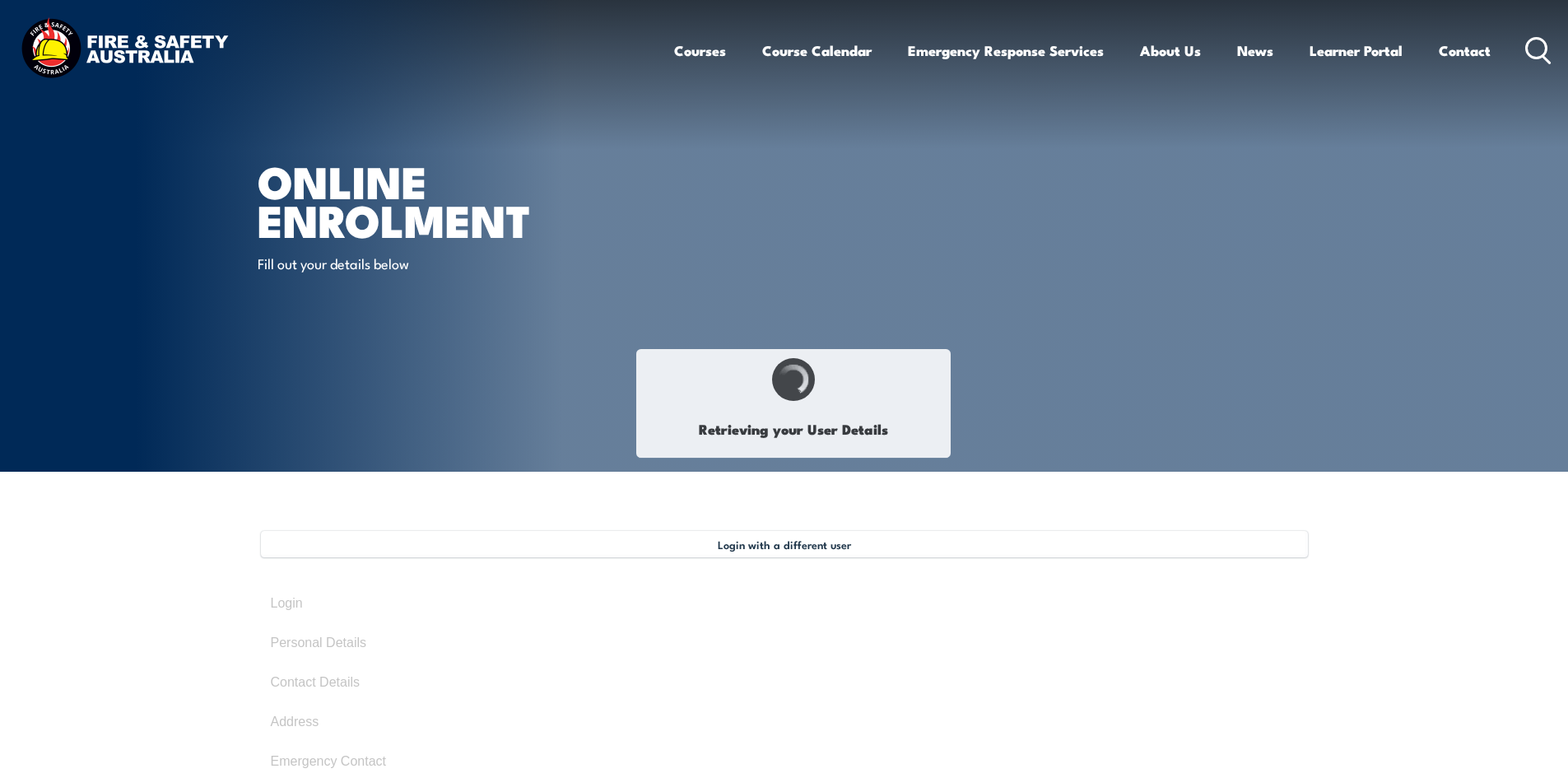
select select "Mr"
type input "[PERSON_NAME]"
type input "[DATE]"
type input "LXX8UJ87FF"
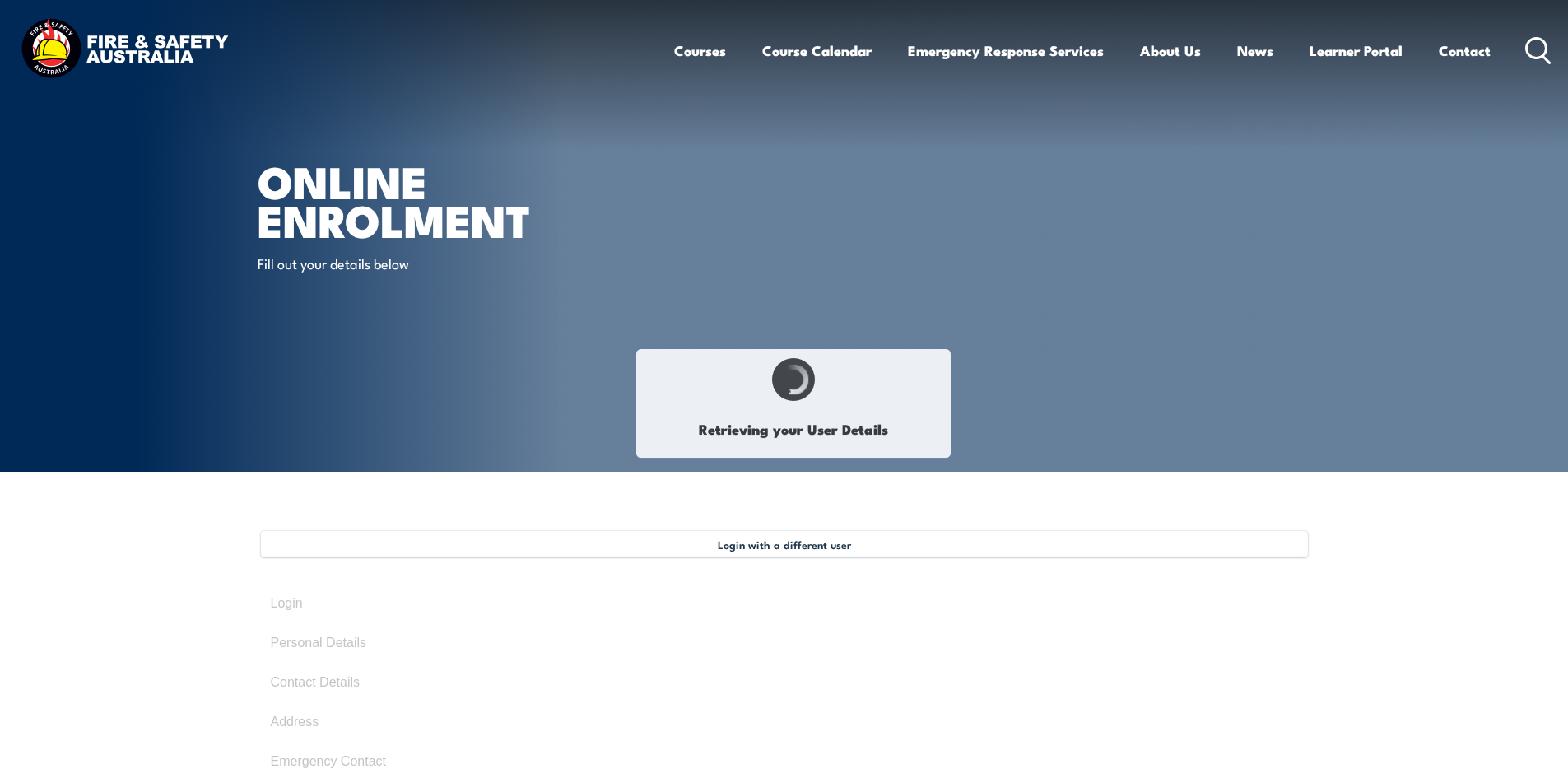
select select "M"
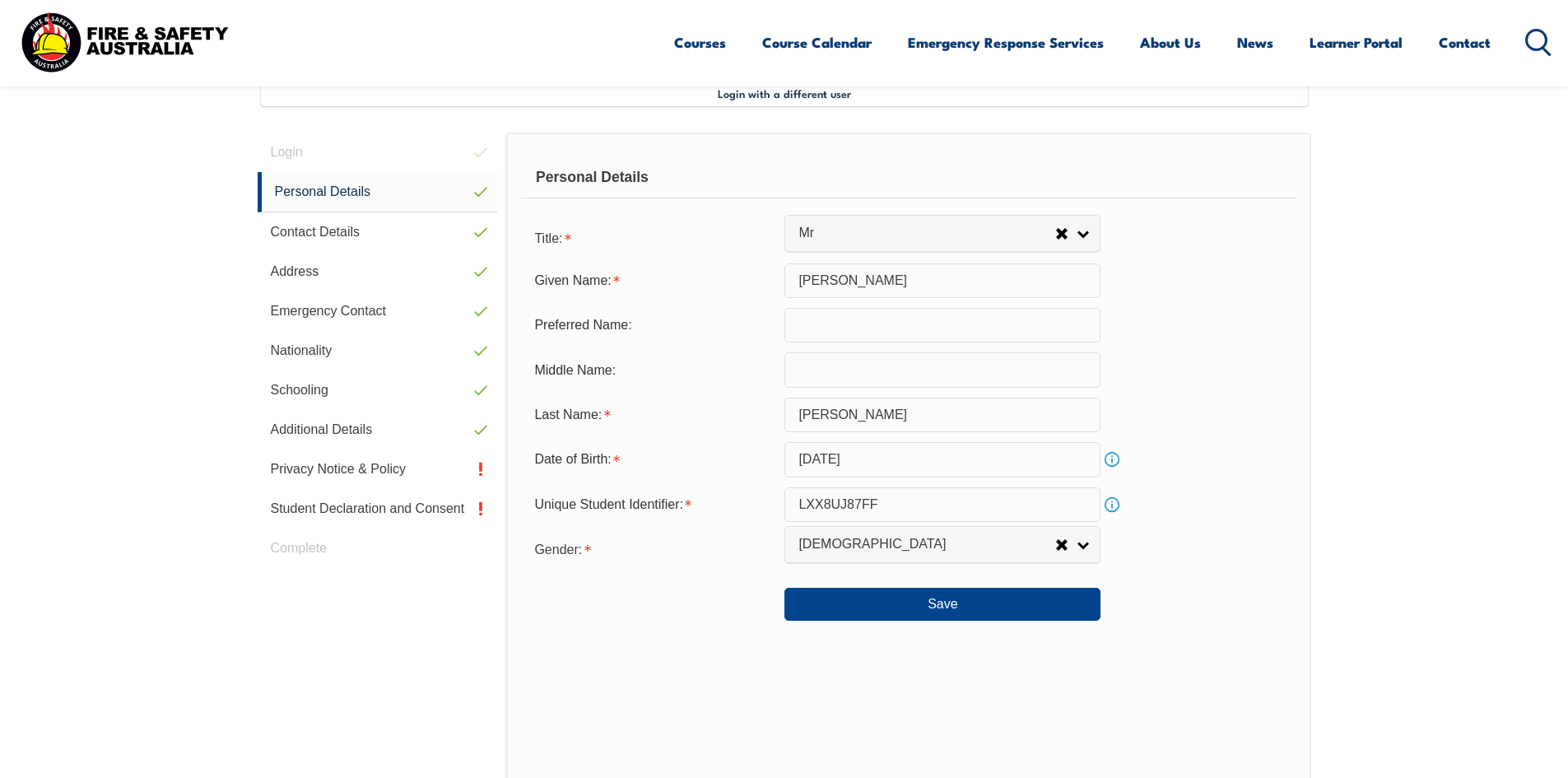
scroll to position [449, 0]
click at [1070, 606] on button "Save" at bounding box center [942, 606] width 316 height 33
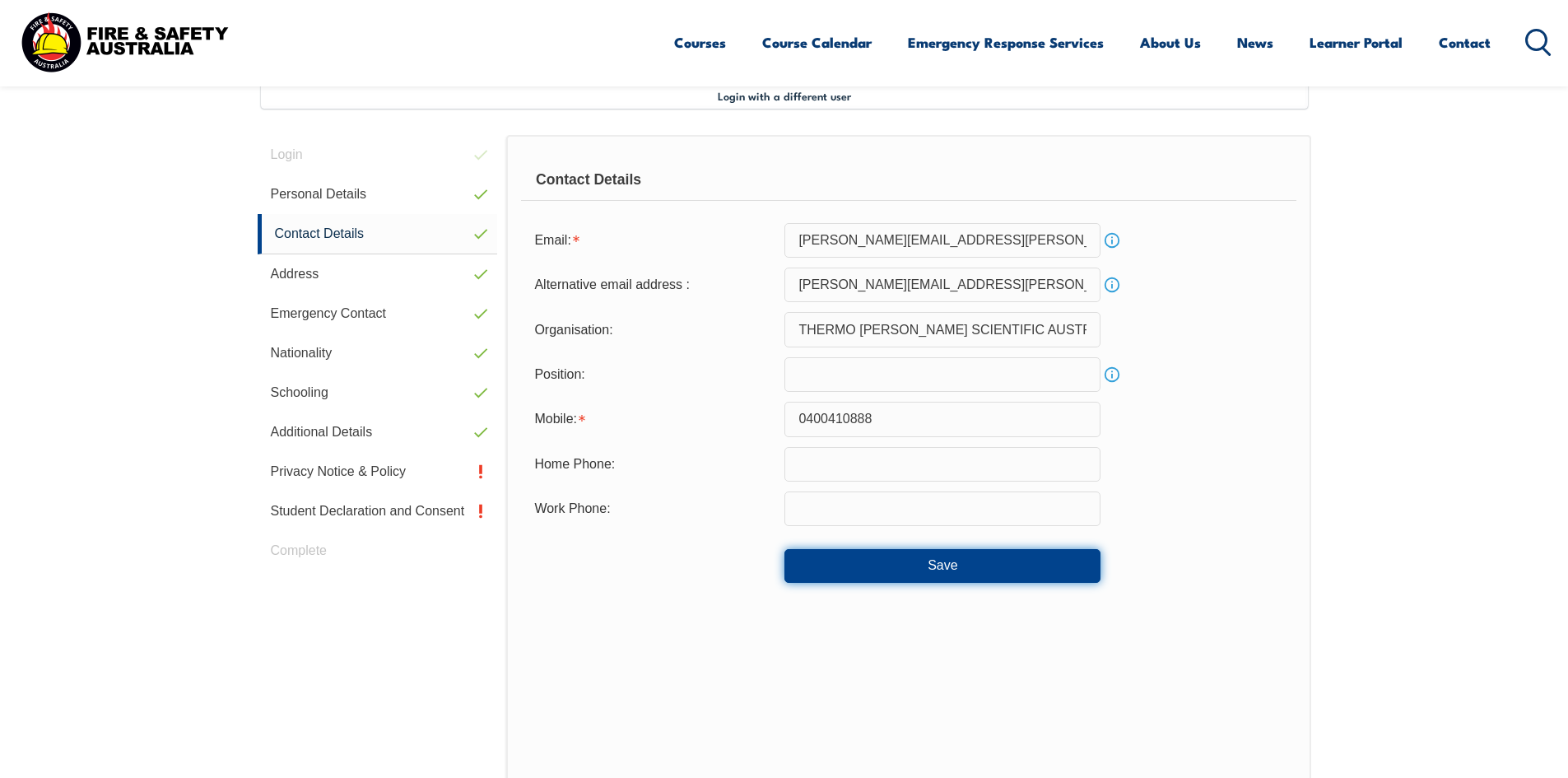
click at [949, 582] on button "Save" at bounding box center [942, 565] width 316 height 33
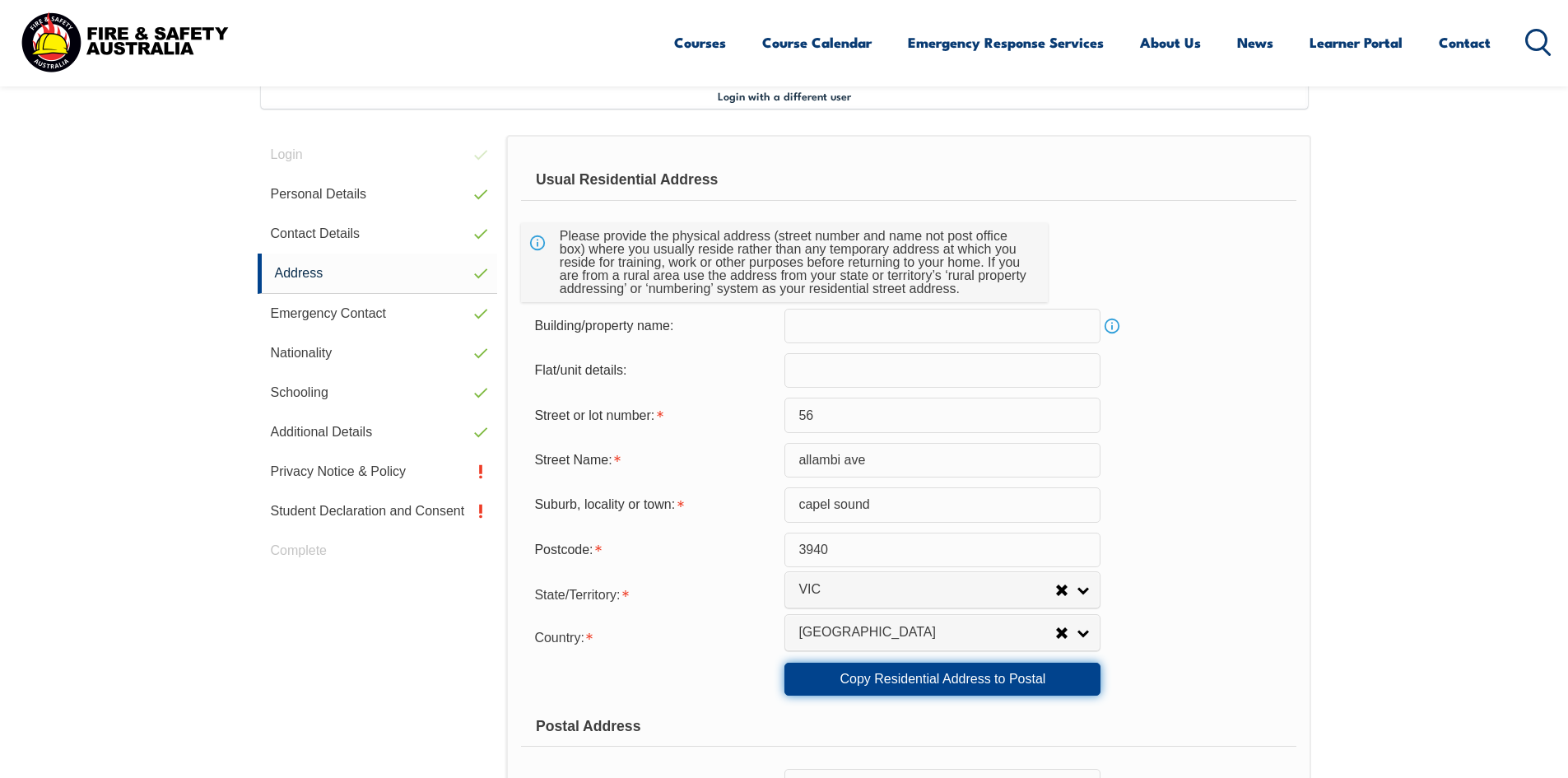
click at [959, 688] on link "Copy Residential Address to Postal" at bounding box center [942, 679] width 316 height 33
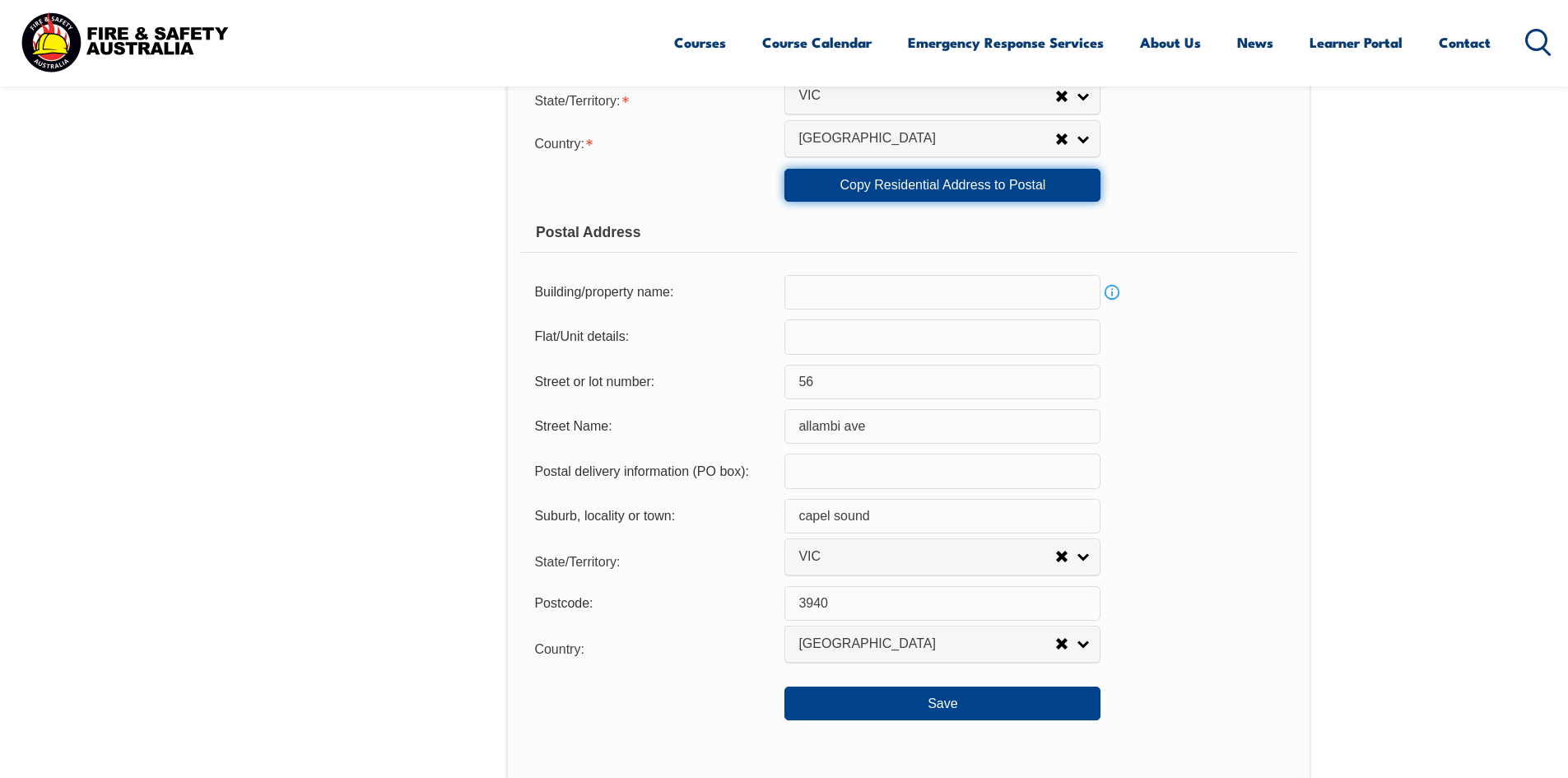
scroll to position [1025, 0]
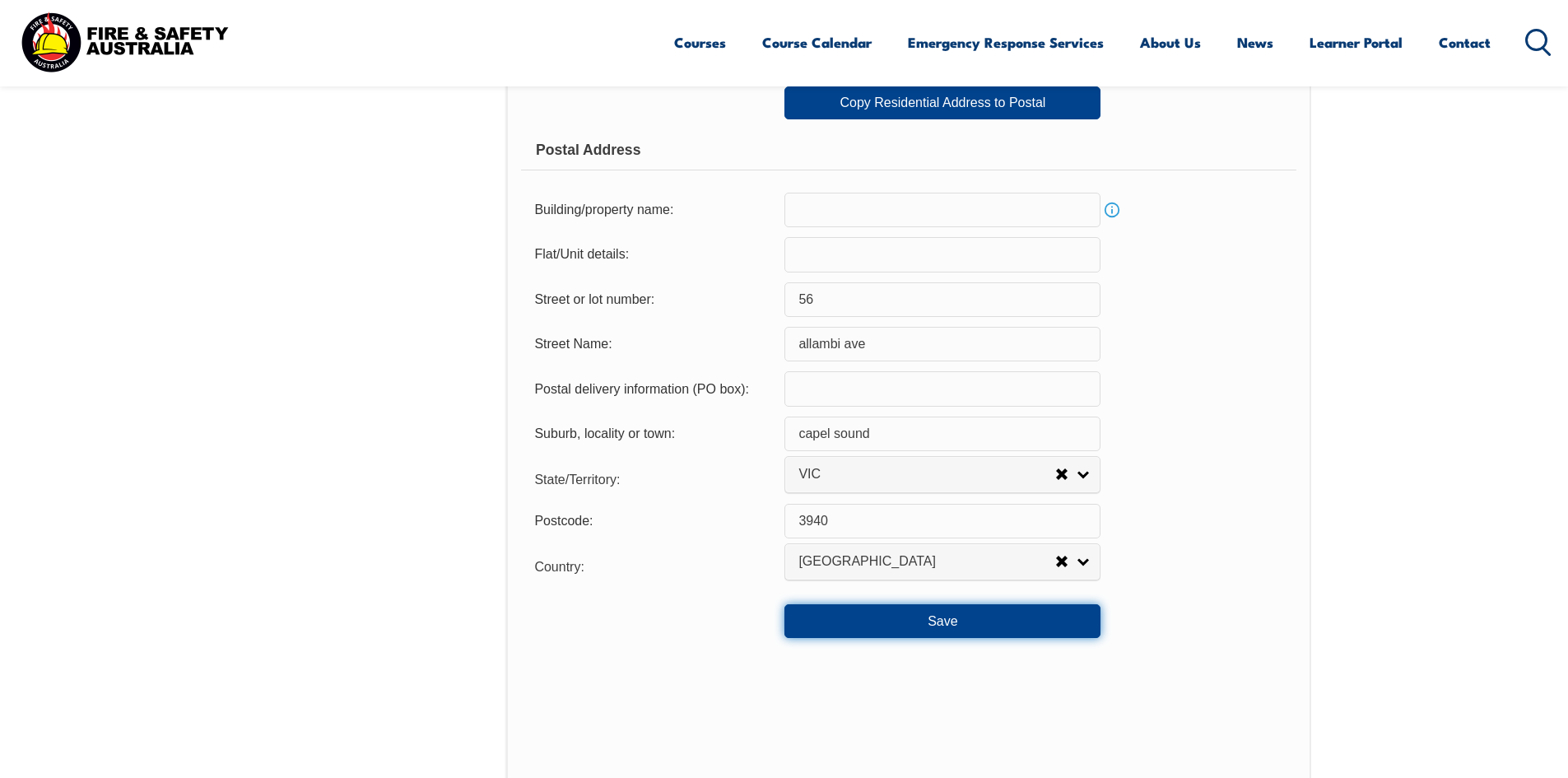
click at [985, 628] on button "Save" at bounding box center [942, 620] width 316 height 33
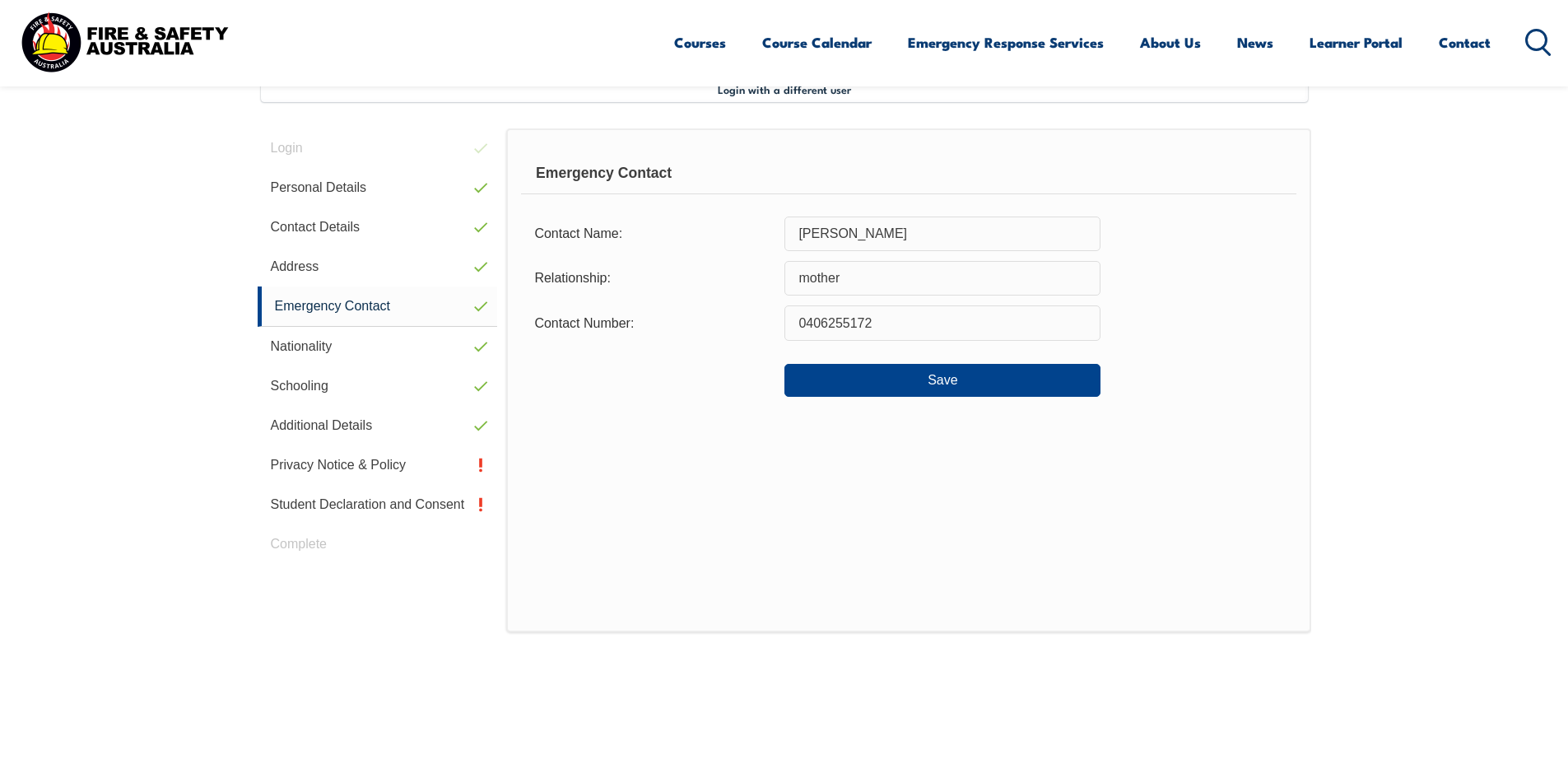
scroll to position [449, 0]
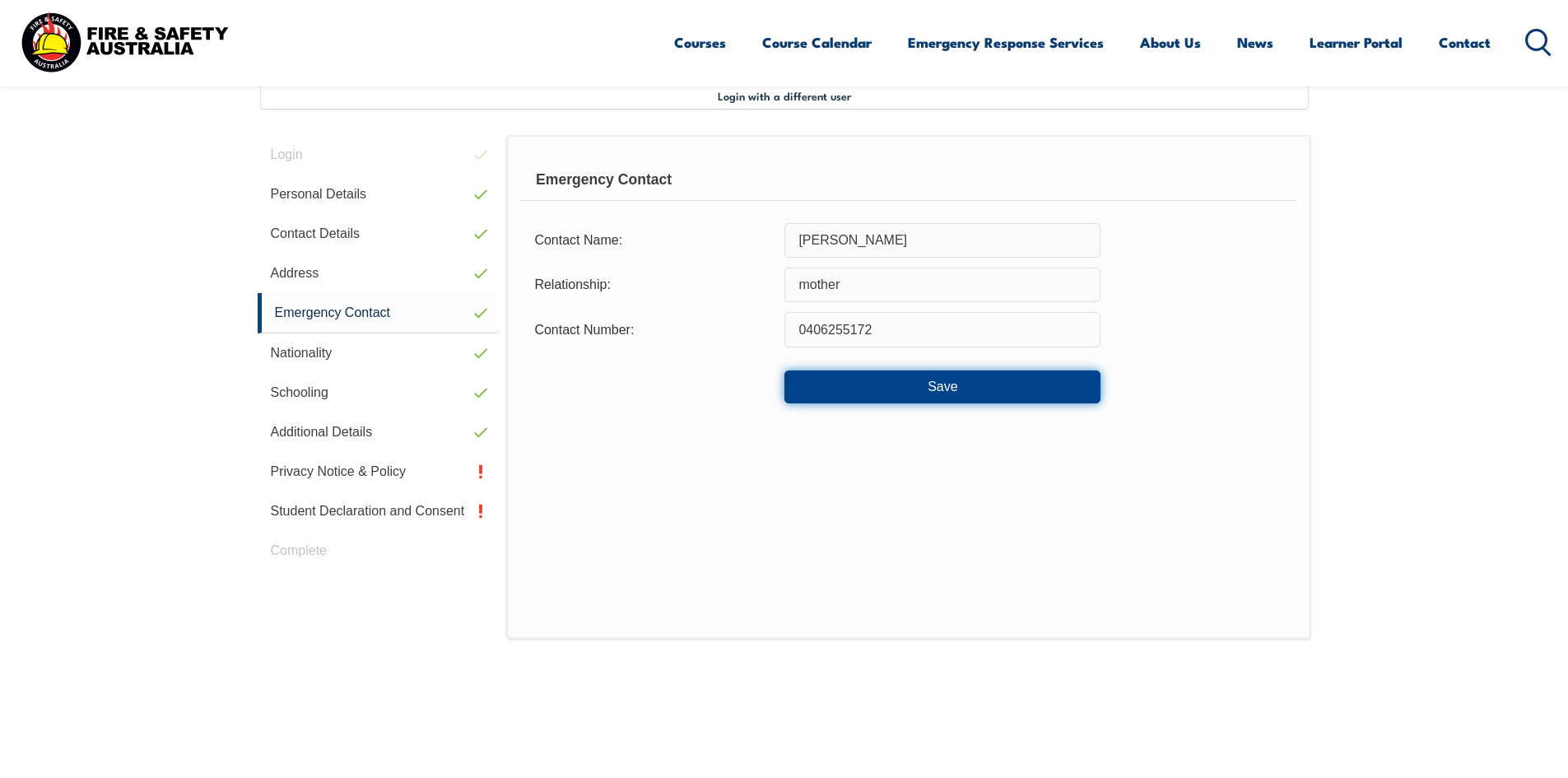
click at [963, 383] on button "Save" at bounding box center [942, 386] width 316 height 33
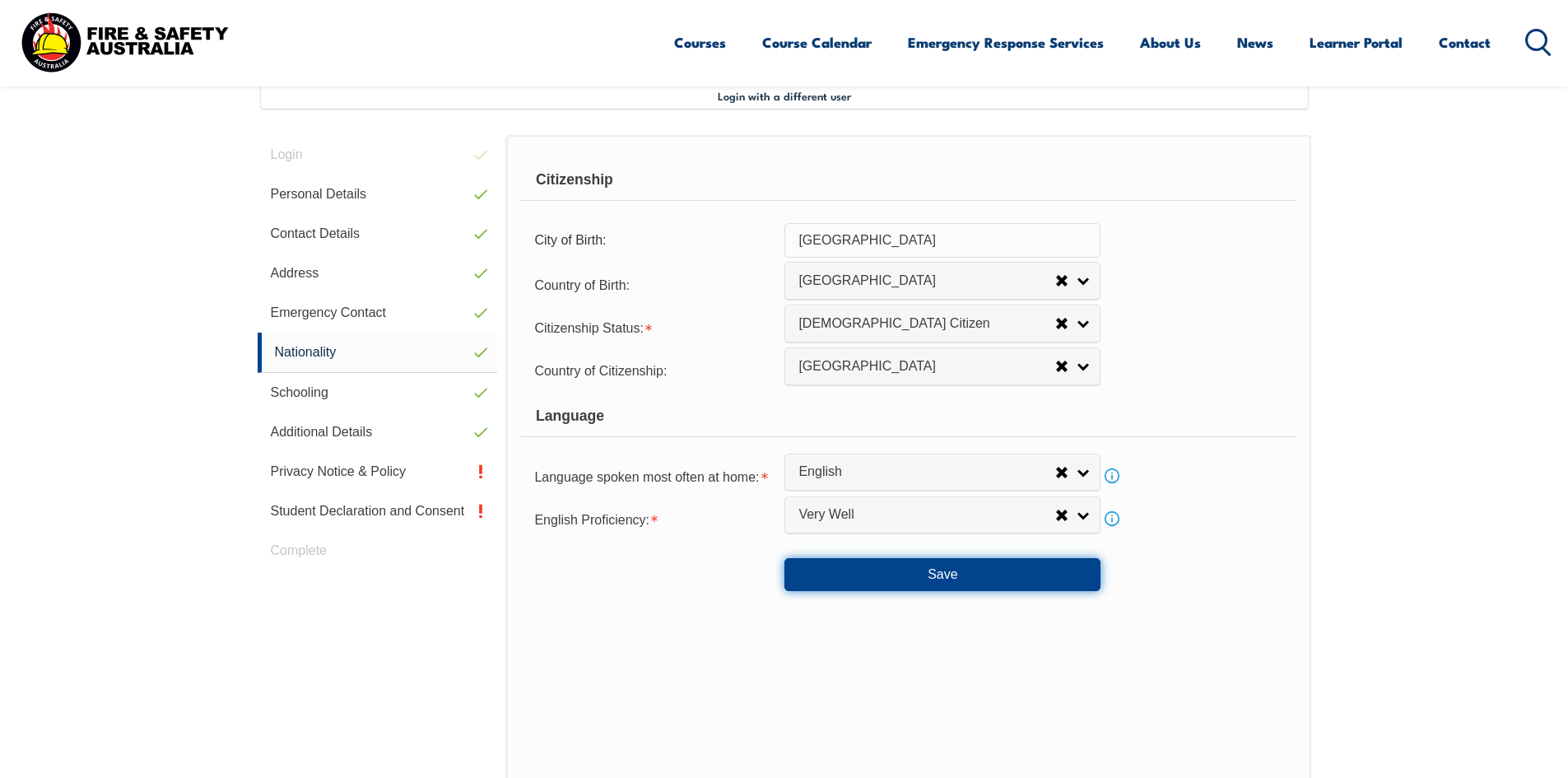
click at [920, 570] on button "Save" at bounding box center [942, 574] width 316 height 33
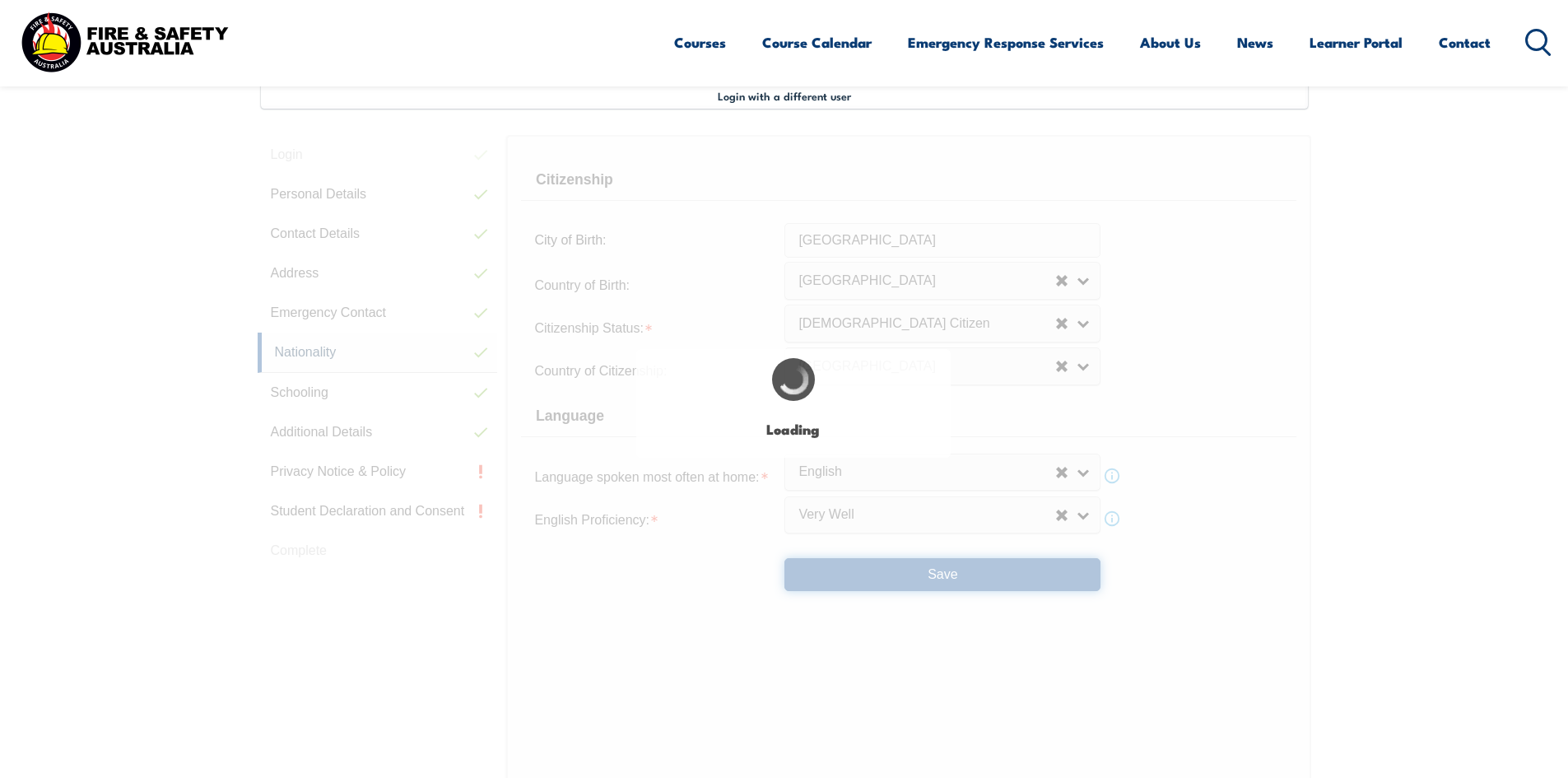
select select "false"
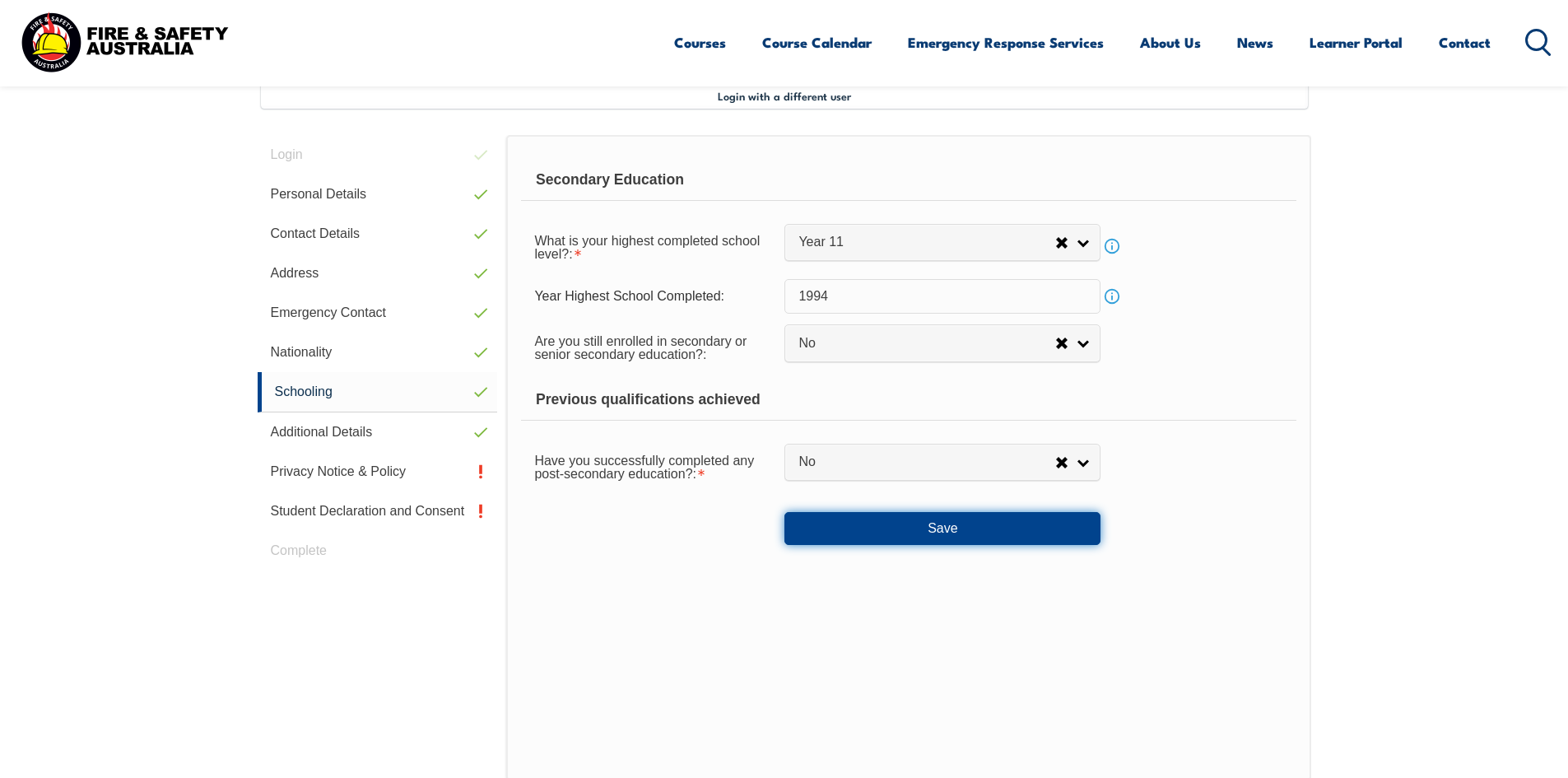
click at [946, 527] on button "Save" at bounding box center [942, 528] width 316 height 33
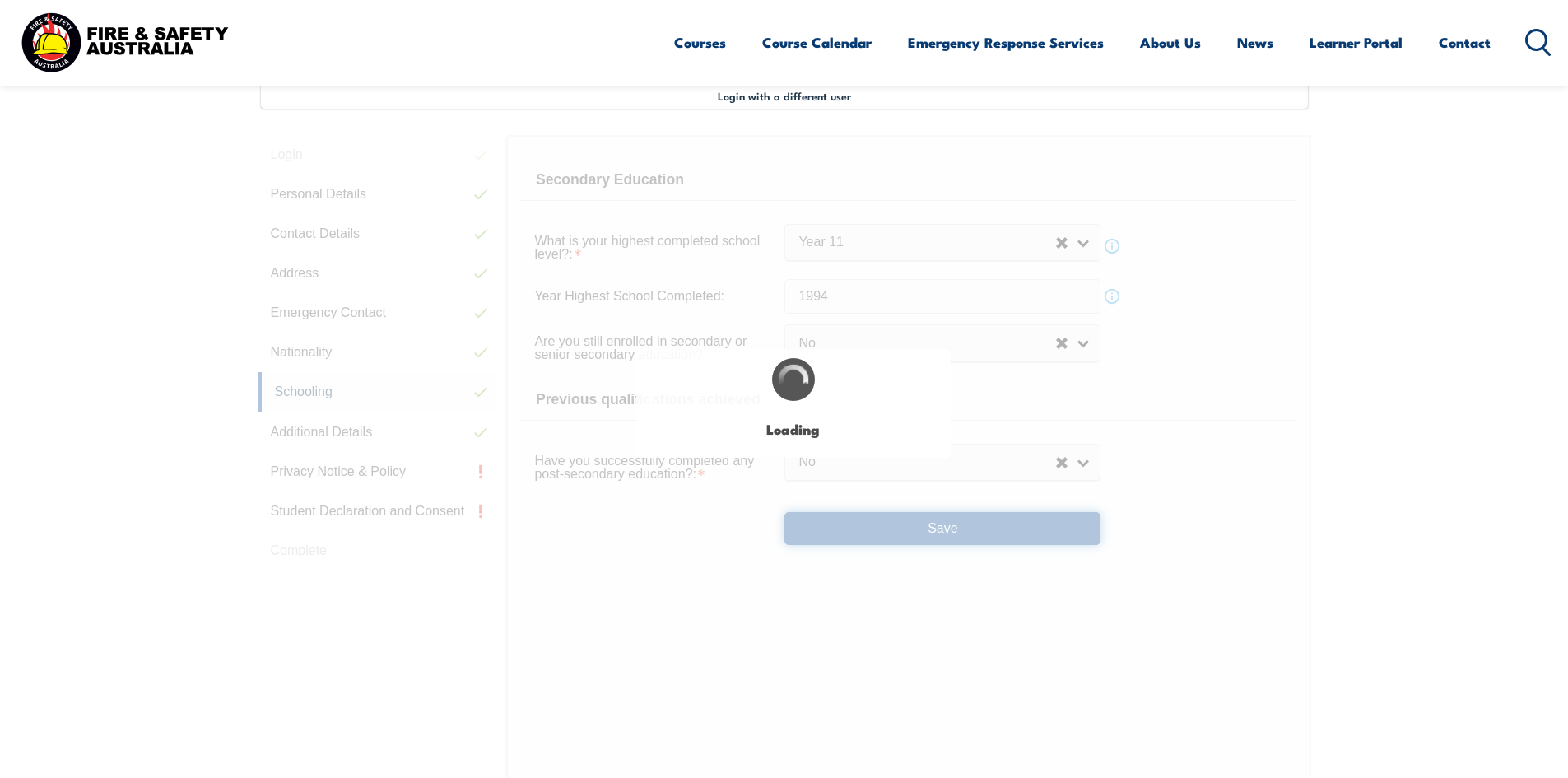
select select "false"
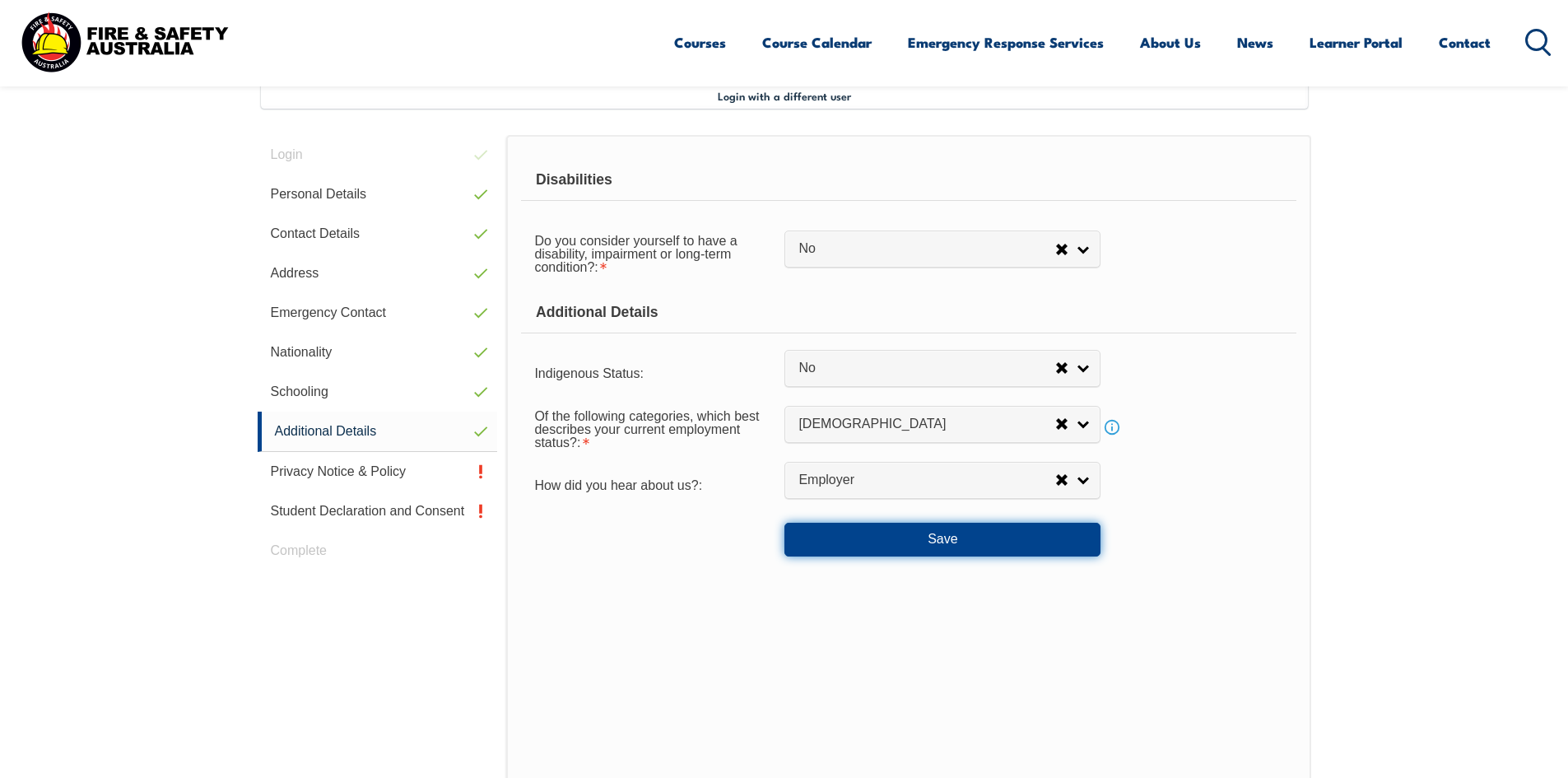
click at [974, 541] on button "Save" at bounding box center [942, 539] width 316 height 33
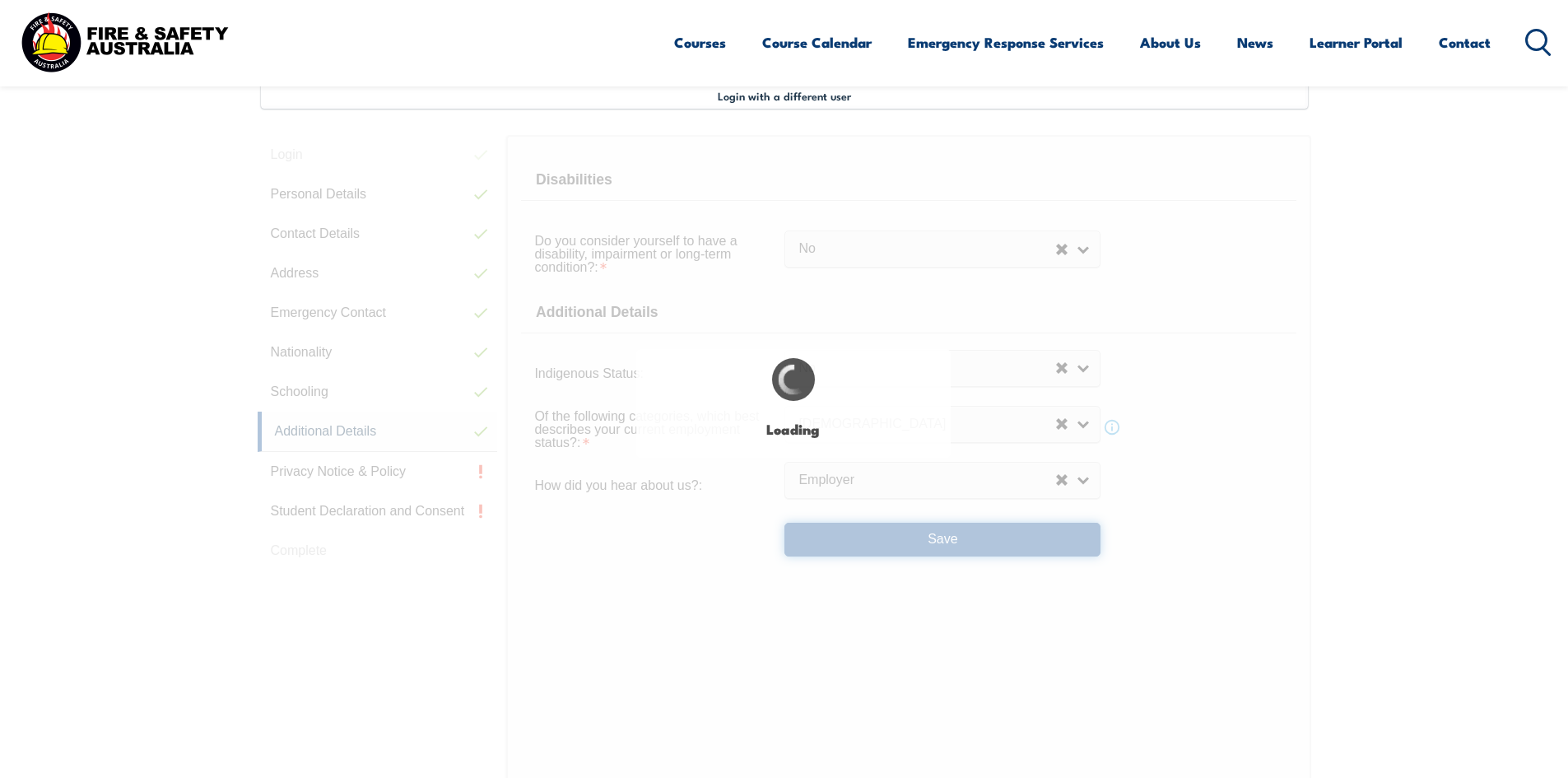
select select "false"
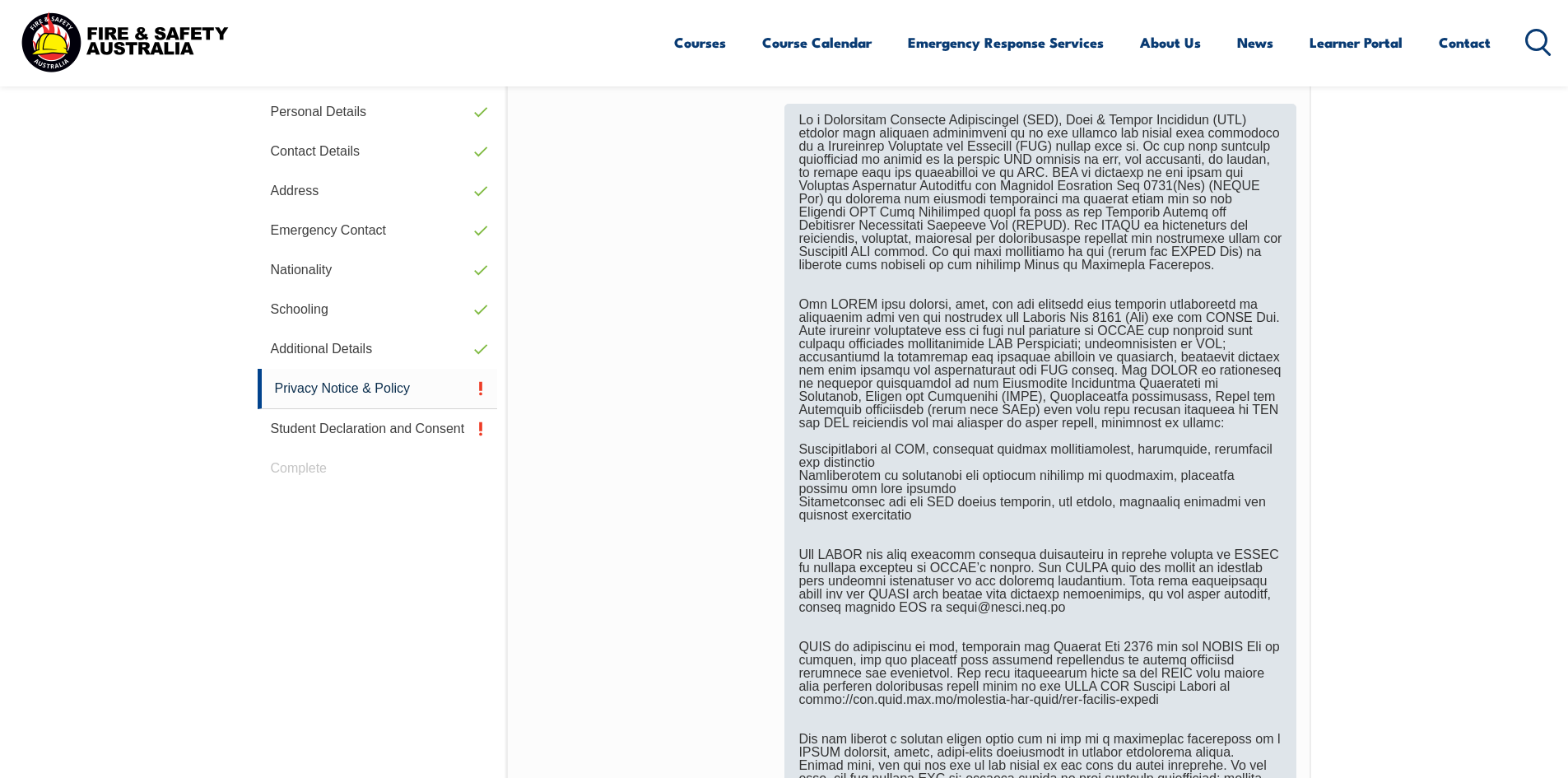
scroll to position [778, 0]
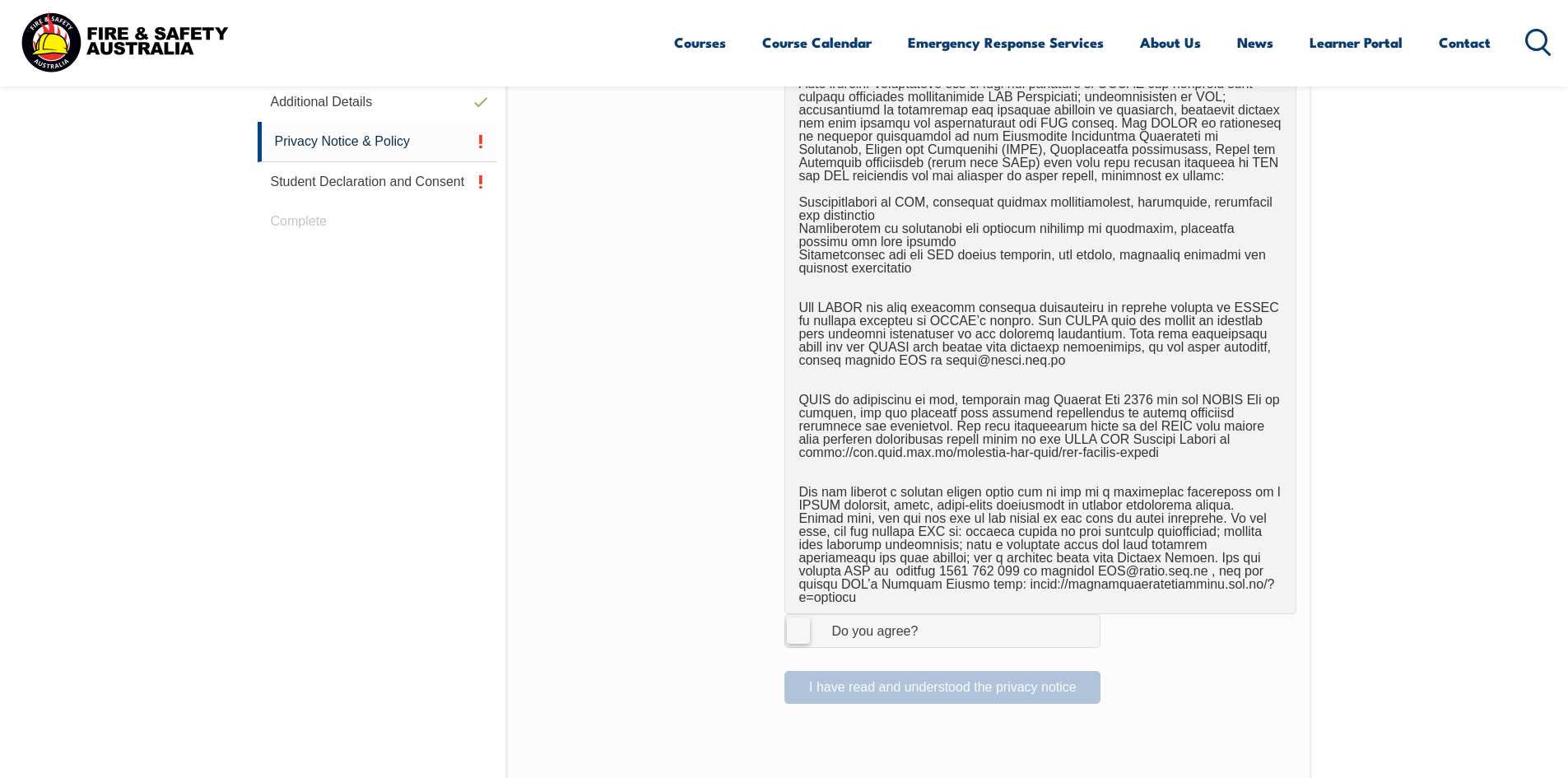
click at [799, 618] on label "I Agree Do you agree?" at bounding box center [942, 630] width 316 height 33
click at [931, 618] on input "I Agree Do you agree?" at bounding box center [944, 630] width 28 height 31
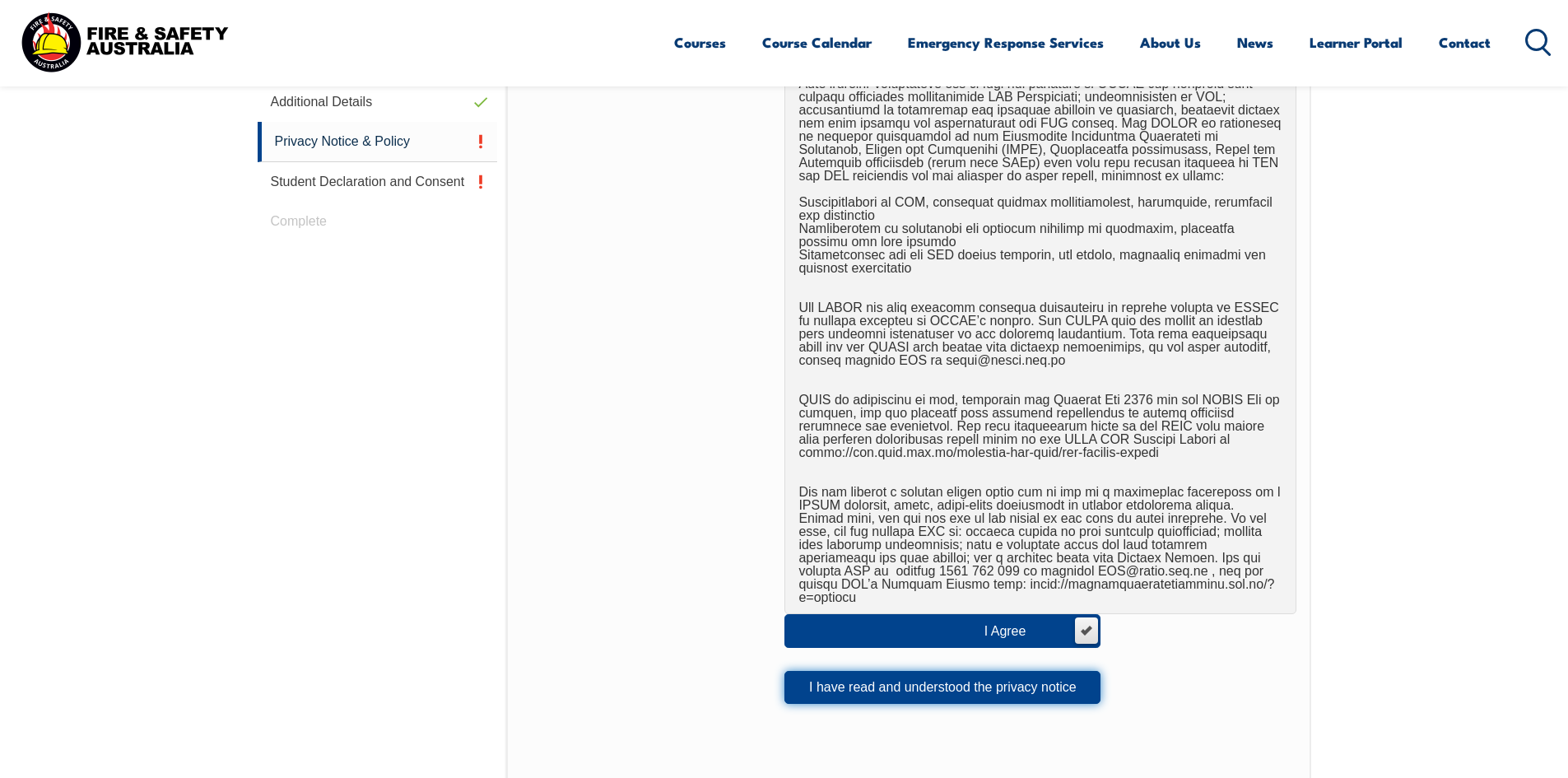
click at [947, 674] on button "I have read and understood the privacy notice" at bounding box center [942, 687] width 316 height 33
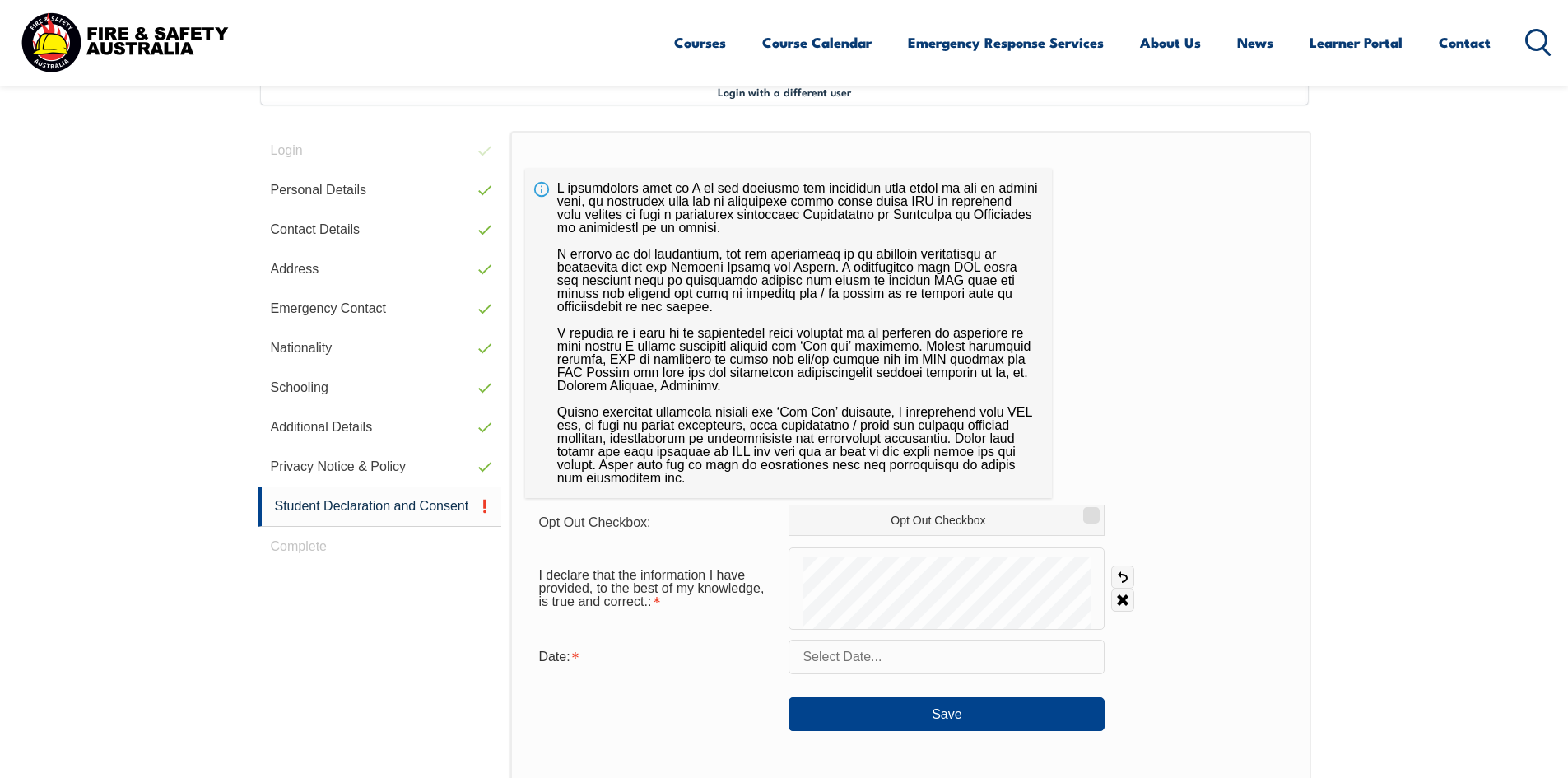
scroll to position [449, 0]
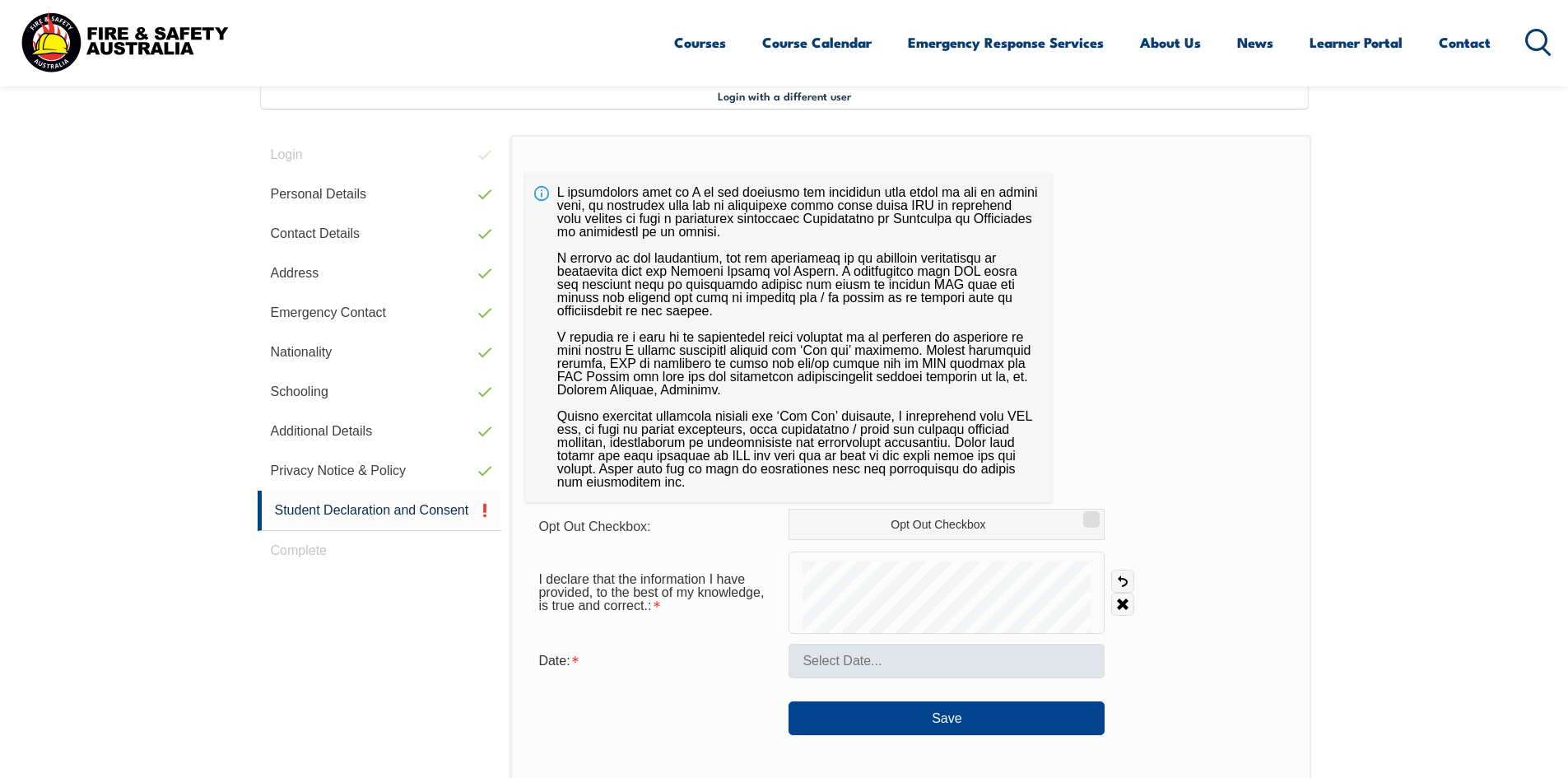
click at [935, 647] on form "Opt Out Checkbox: Opt Out Checkbox I declare that the information I have provid…" at bounding box center [911, 622] width 770 height 226
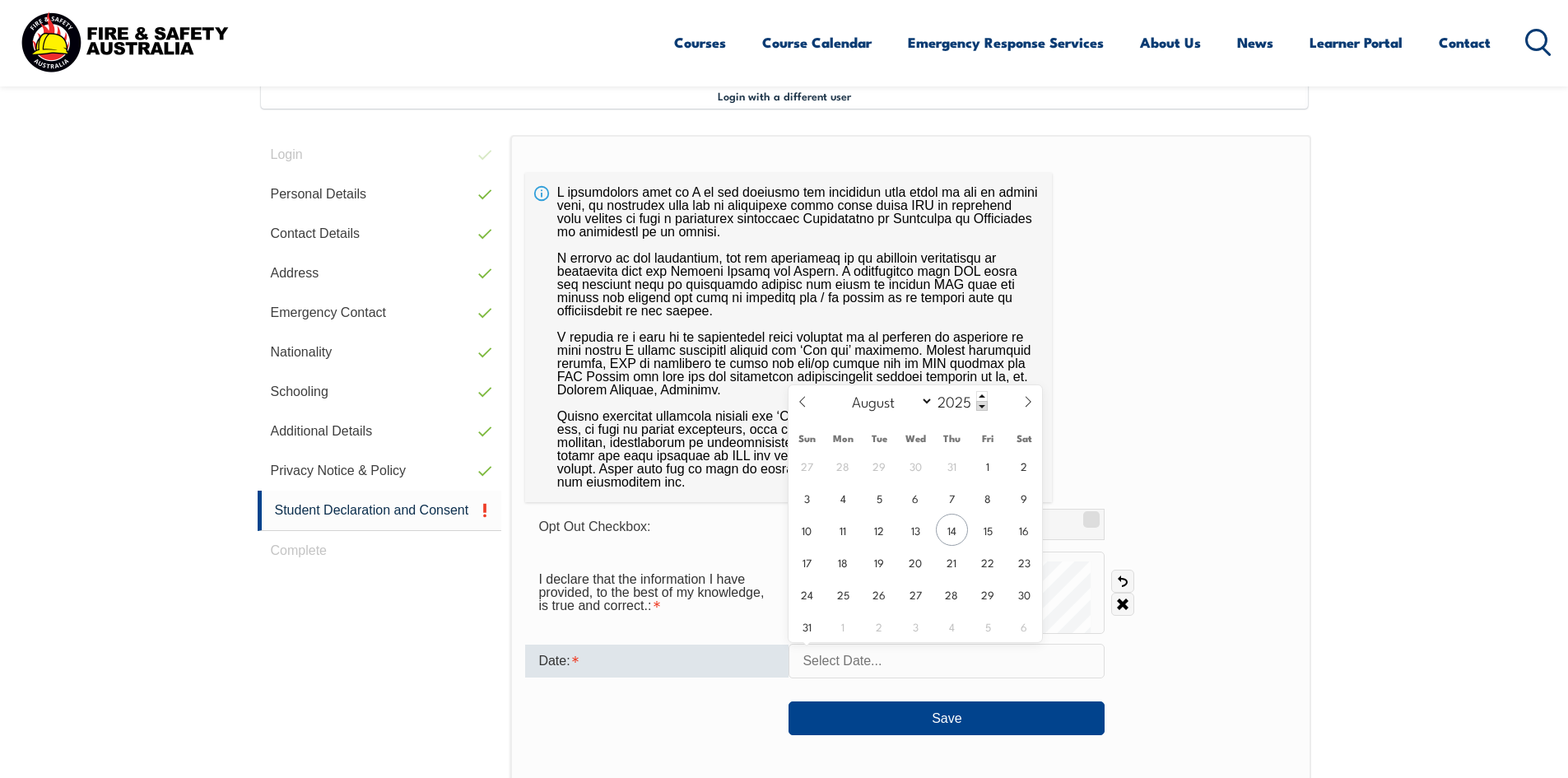
click at [888, 663] on input "text" at bounding box center [946, 660] width 316 height 34
click at [951, 531] on span "14" at bounding box center [951, 530] width 32 height 32
type input "[DATE]"
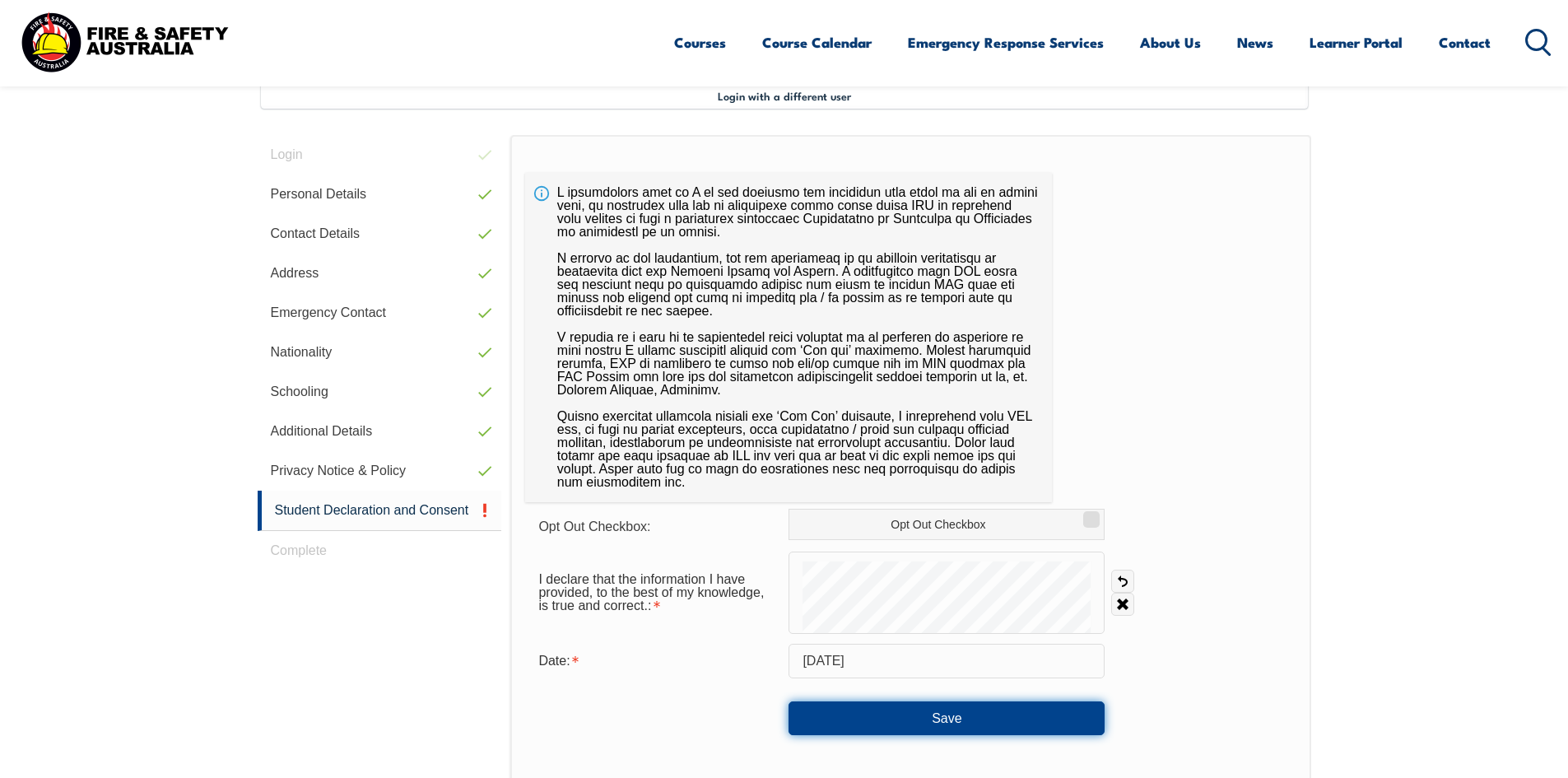
click at [982, 711] on button "Save" at bounding box center [946, 717] width 316 height 33
